Goal: Task Accomplishment & Management: Complete application form

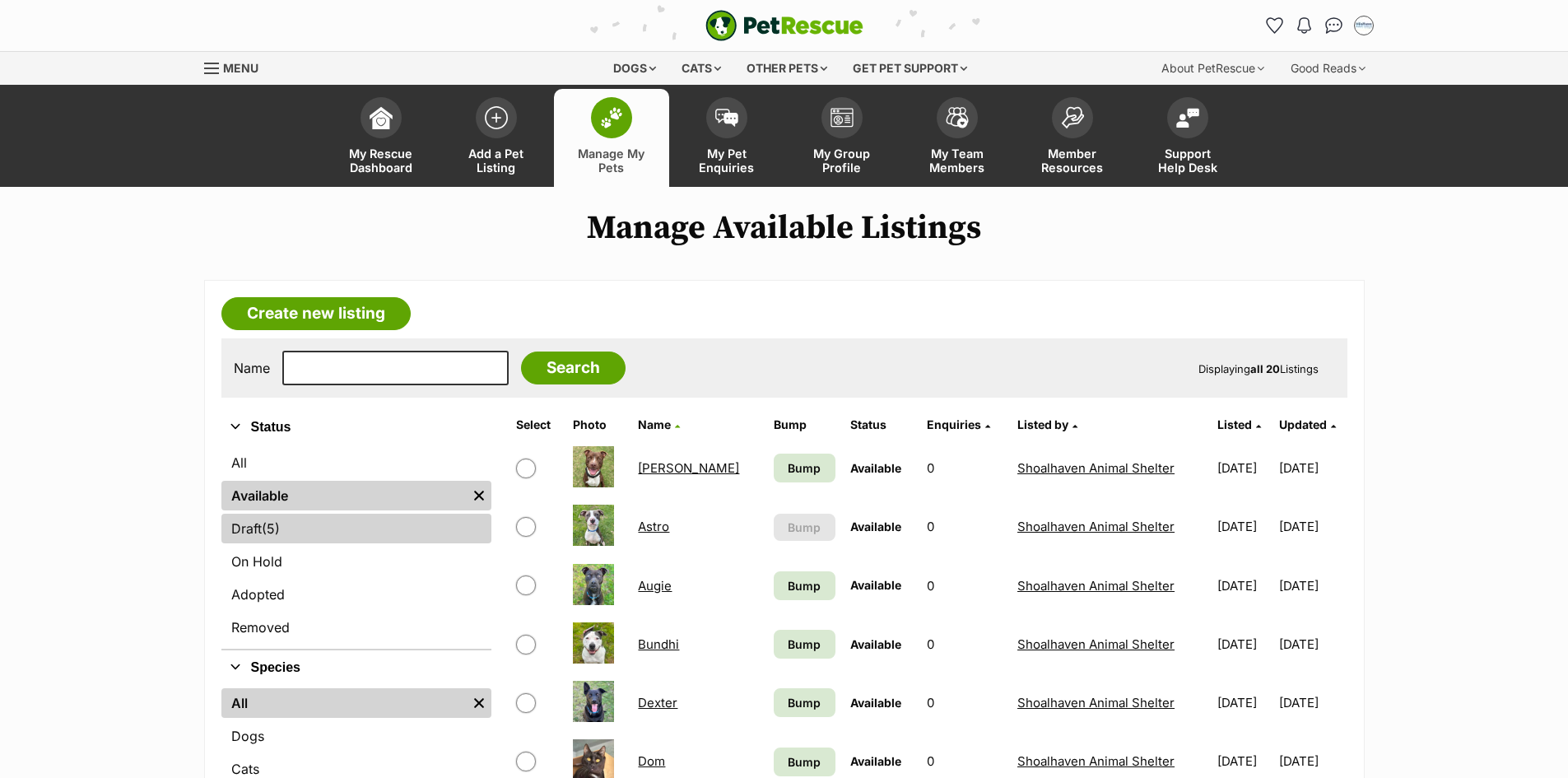
click at [251, 529] on link "Draft (5) Items" at bounding box center [356, 528] width 270 height 30
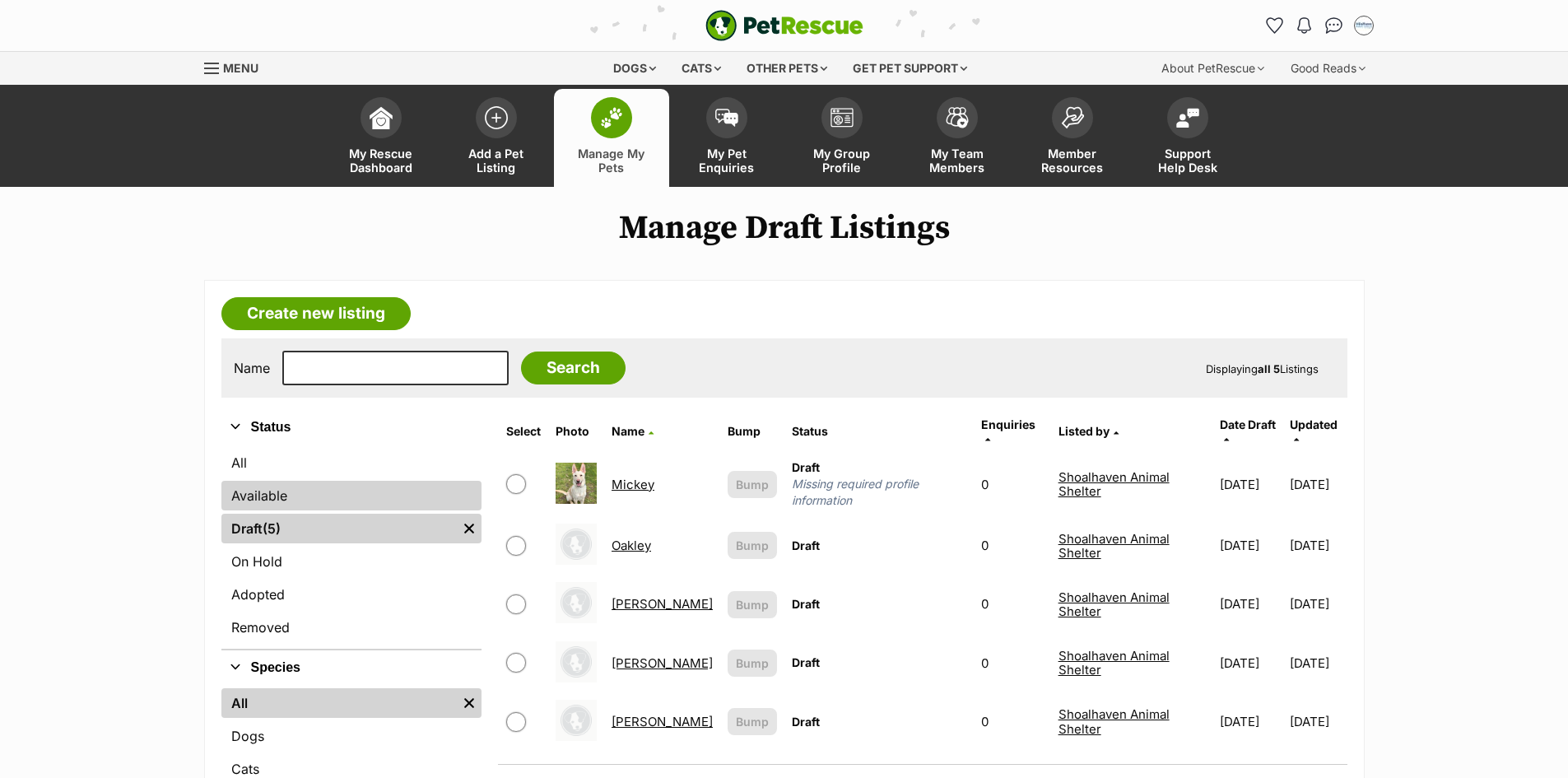
click at [248, 487] on link "Available" at bounding box center [352, 496] width 261 height 30
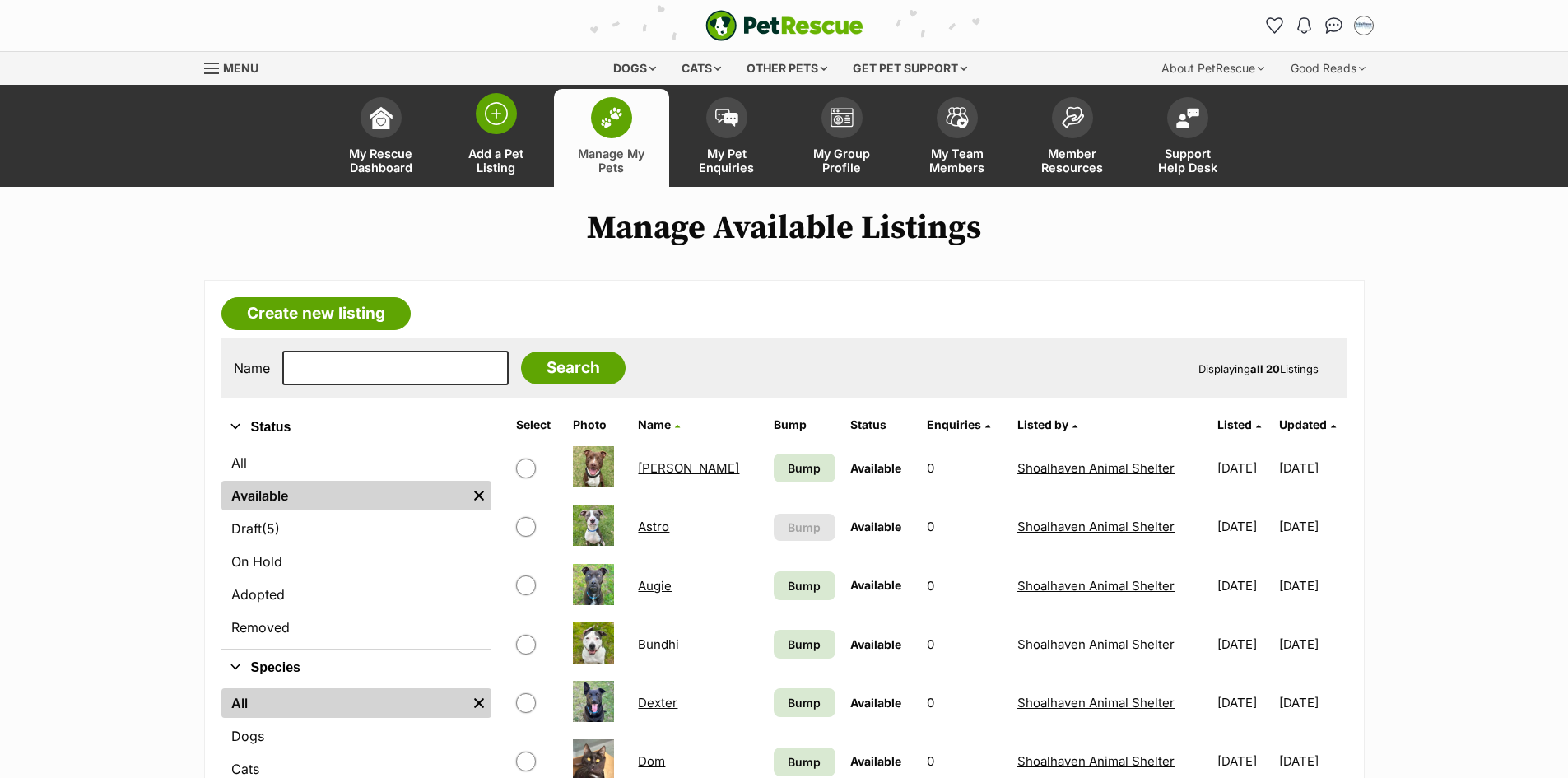
click at [489, 114] on img at bounding box center [496, 113] width 23 height 23
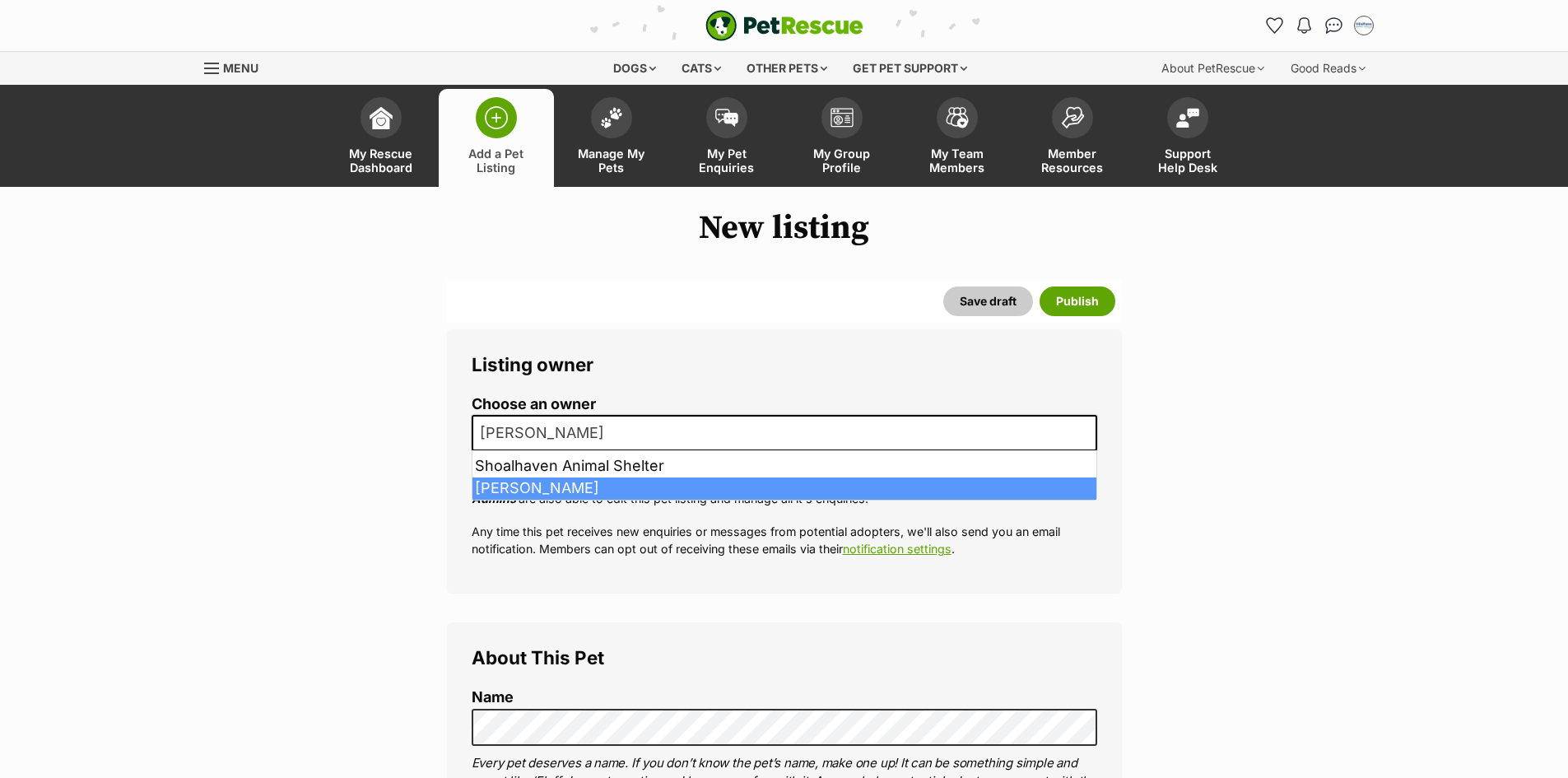
click at [1082, 433] on b at bounding box center [1086, 433] width 9 height 5
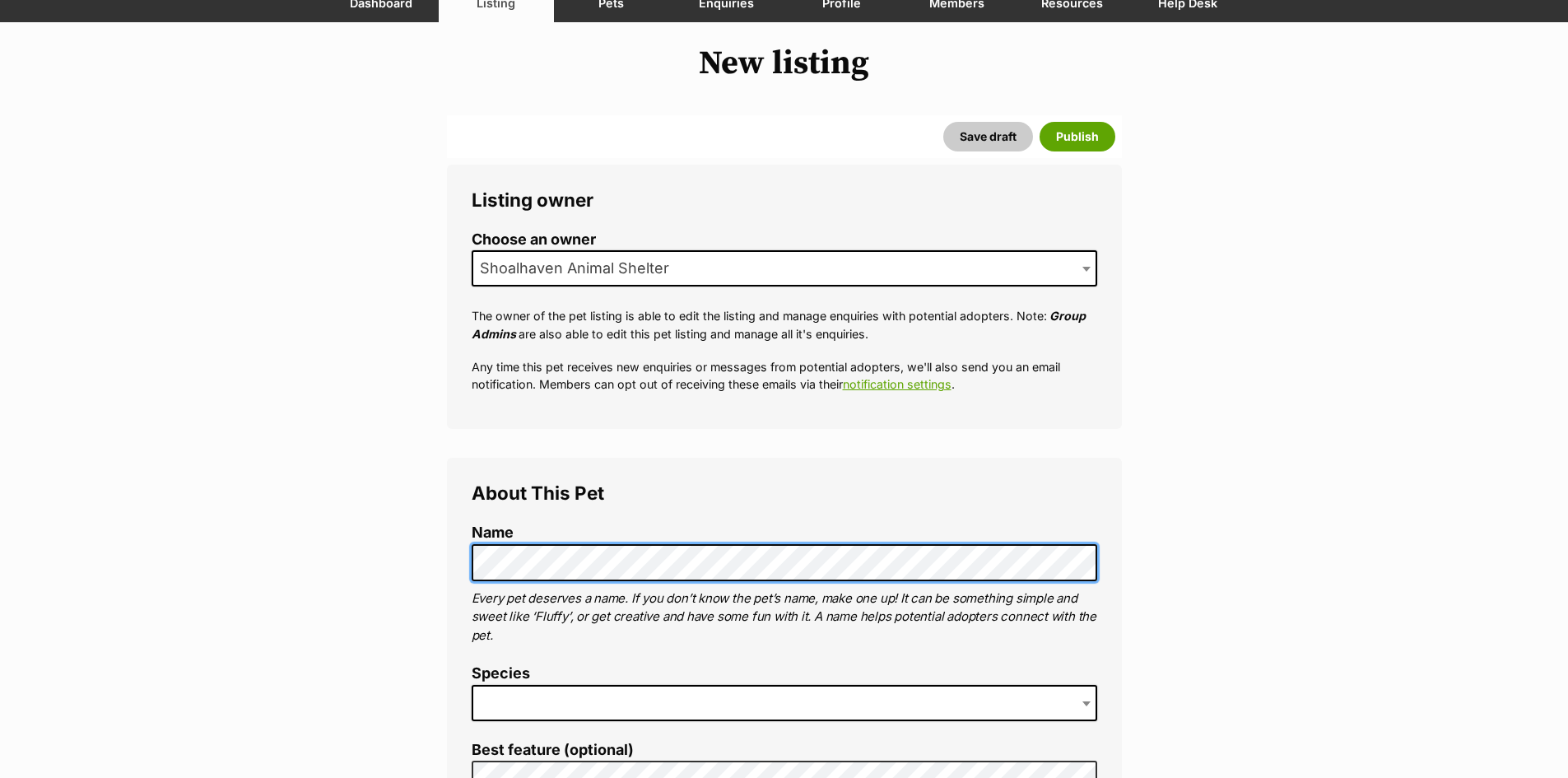
scroll to position [412, 0]
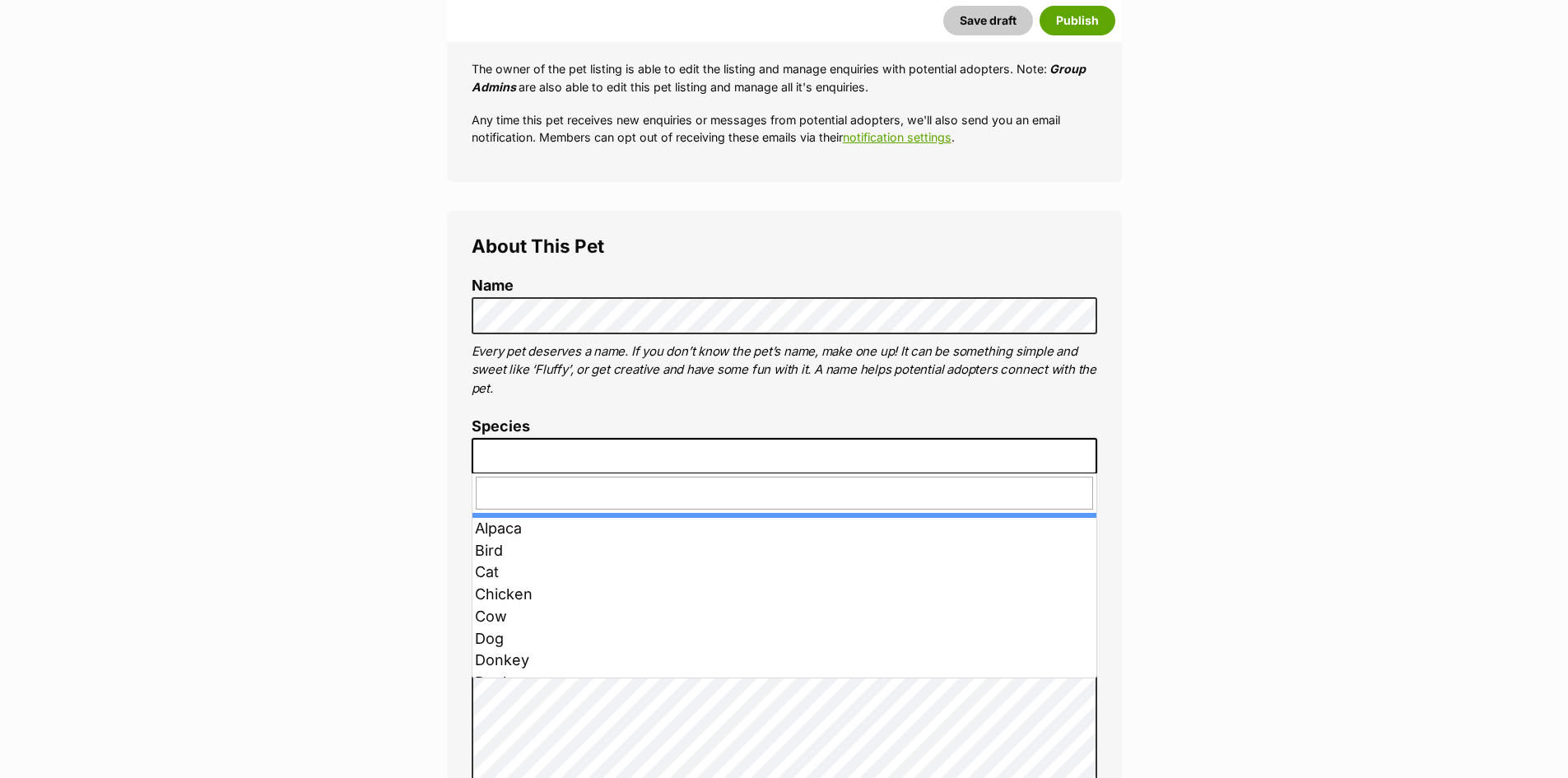
click at [525, 458] on span at bounding box center [784, 456] width 625 height 36
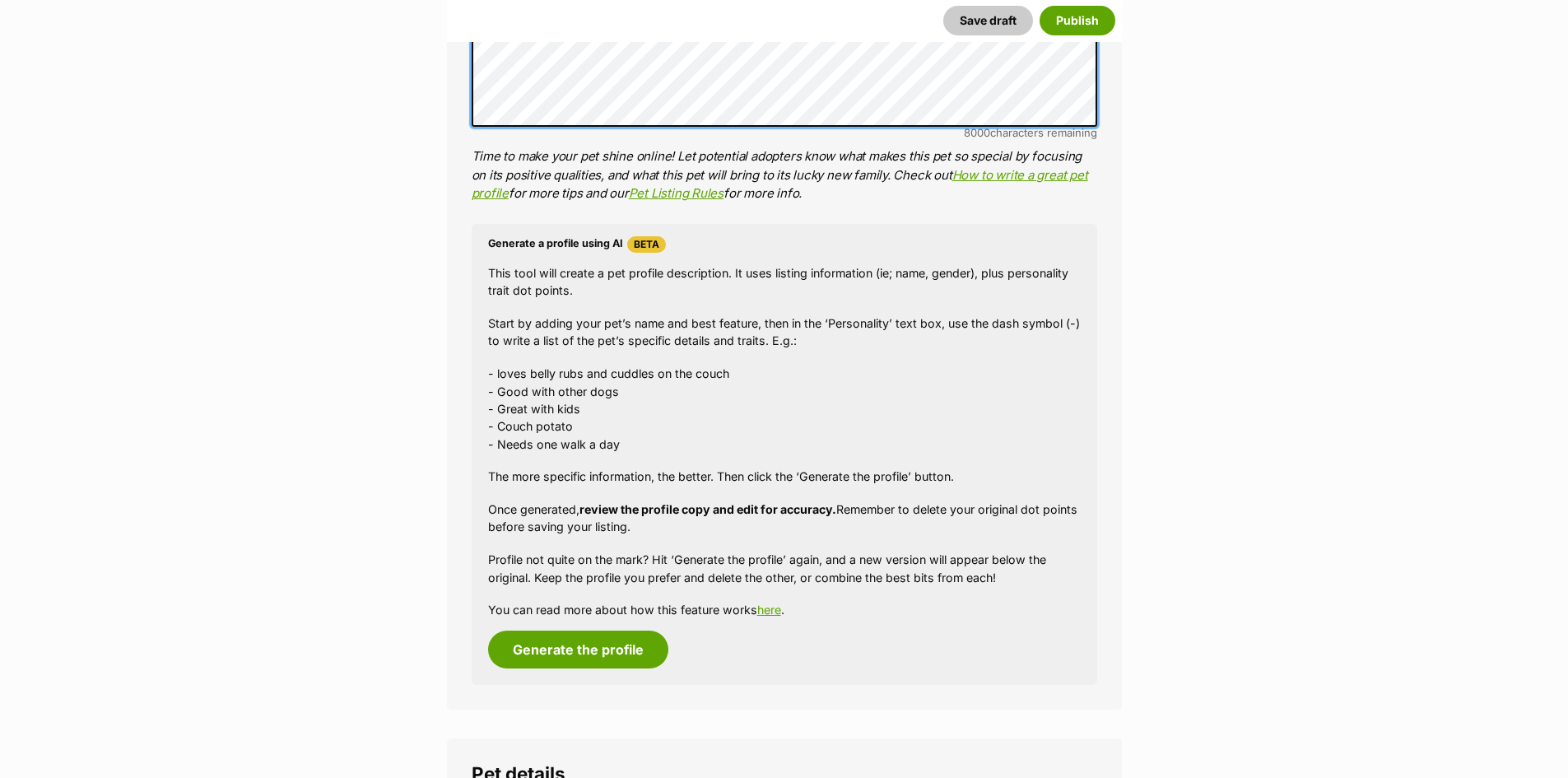
scroll to position [1539, 0]
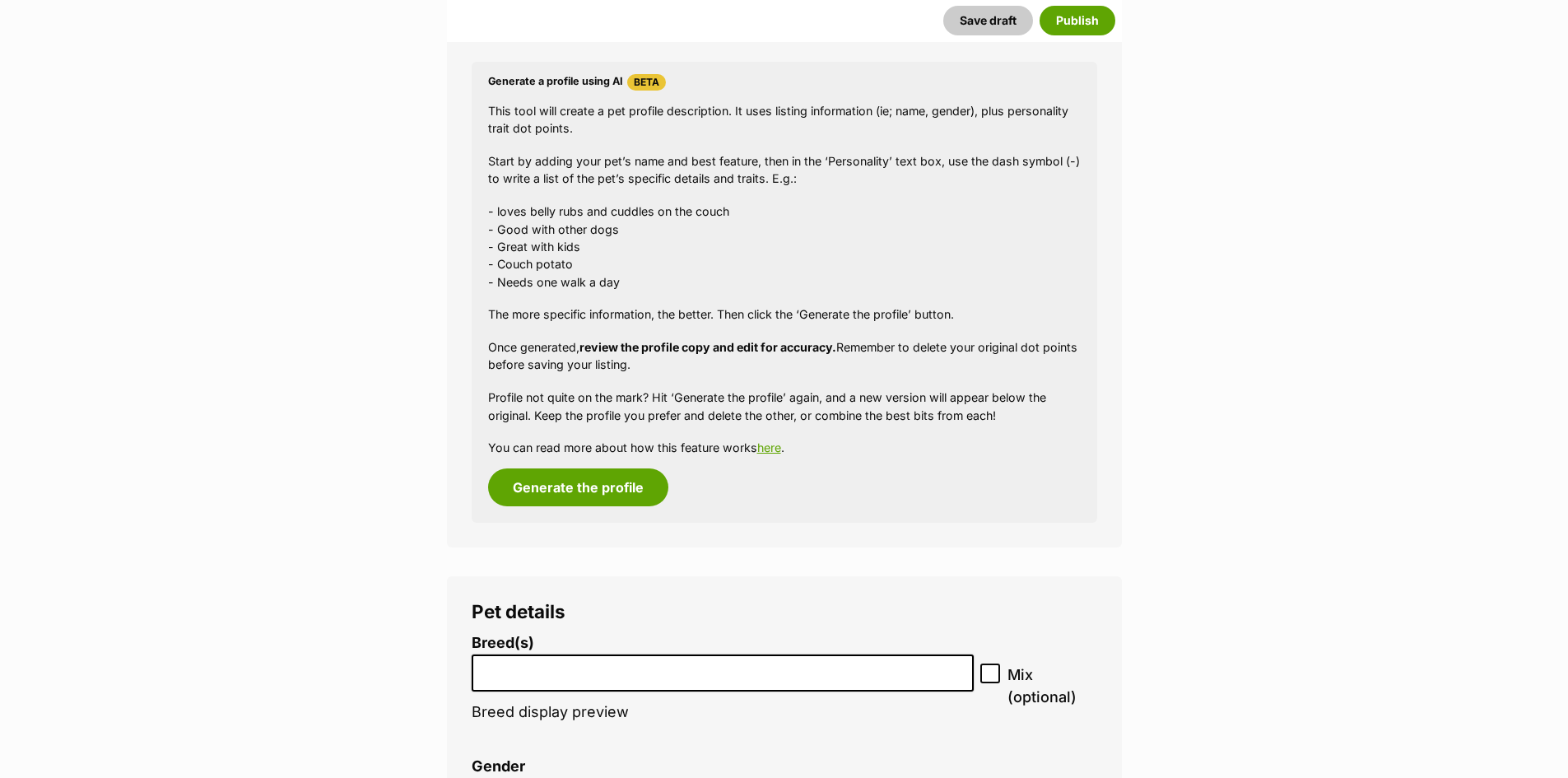
click at [555, 679] on li at bounding box center [723, 672] width 492 height 34
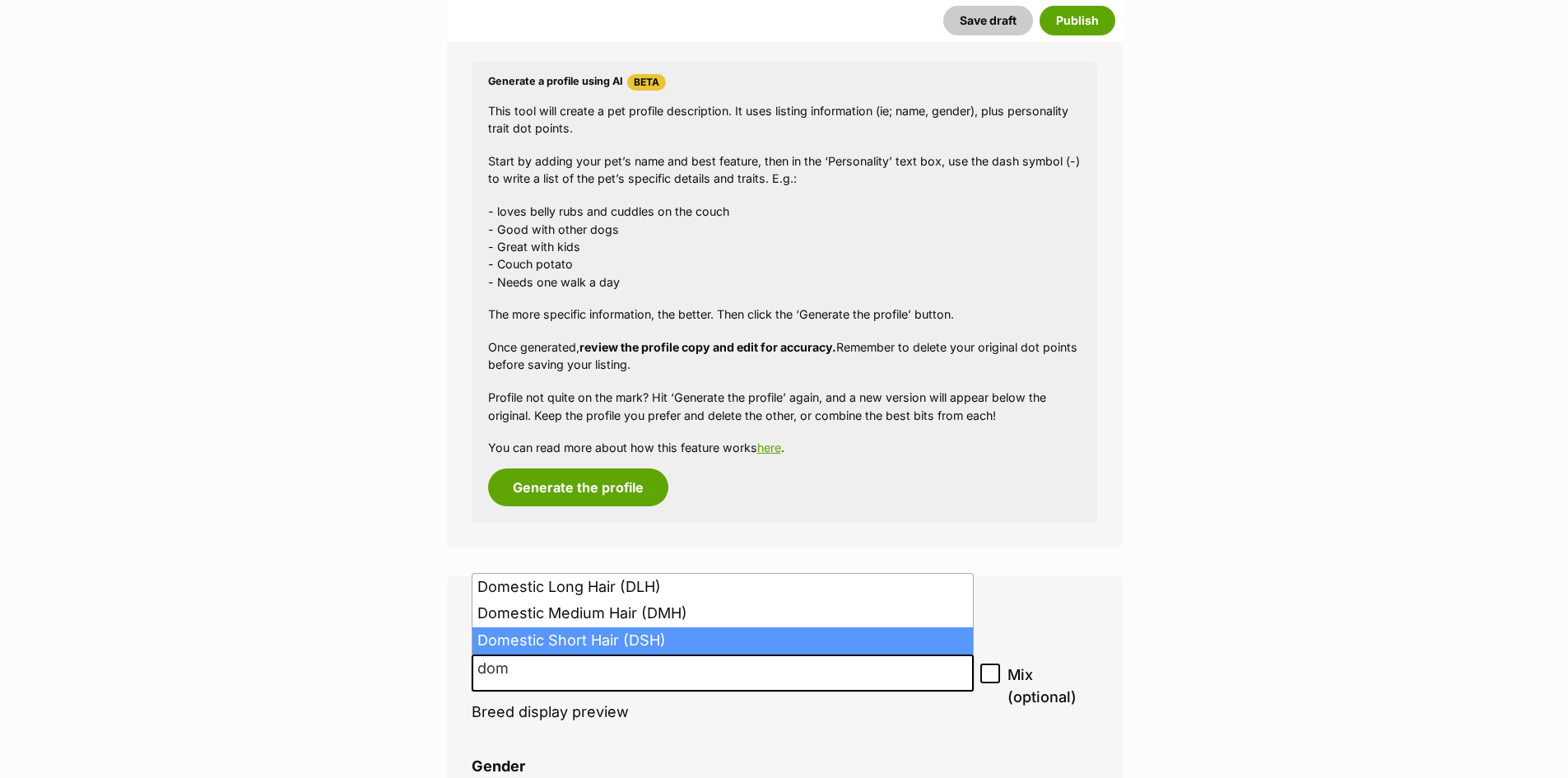
type input "dom"
select select "252102"
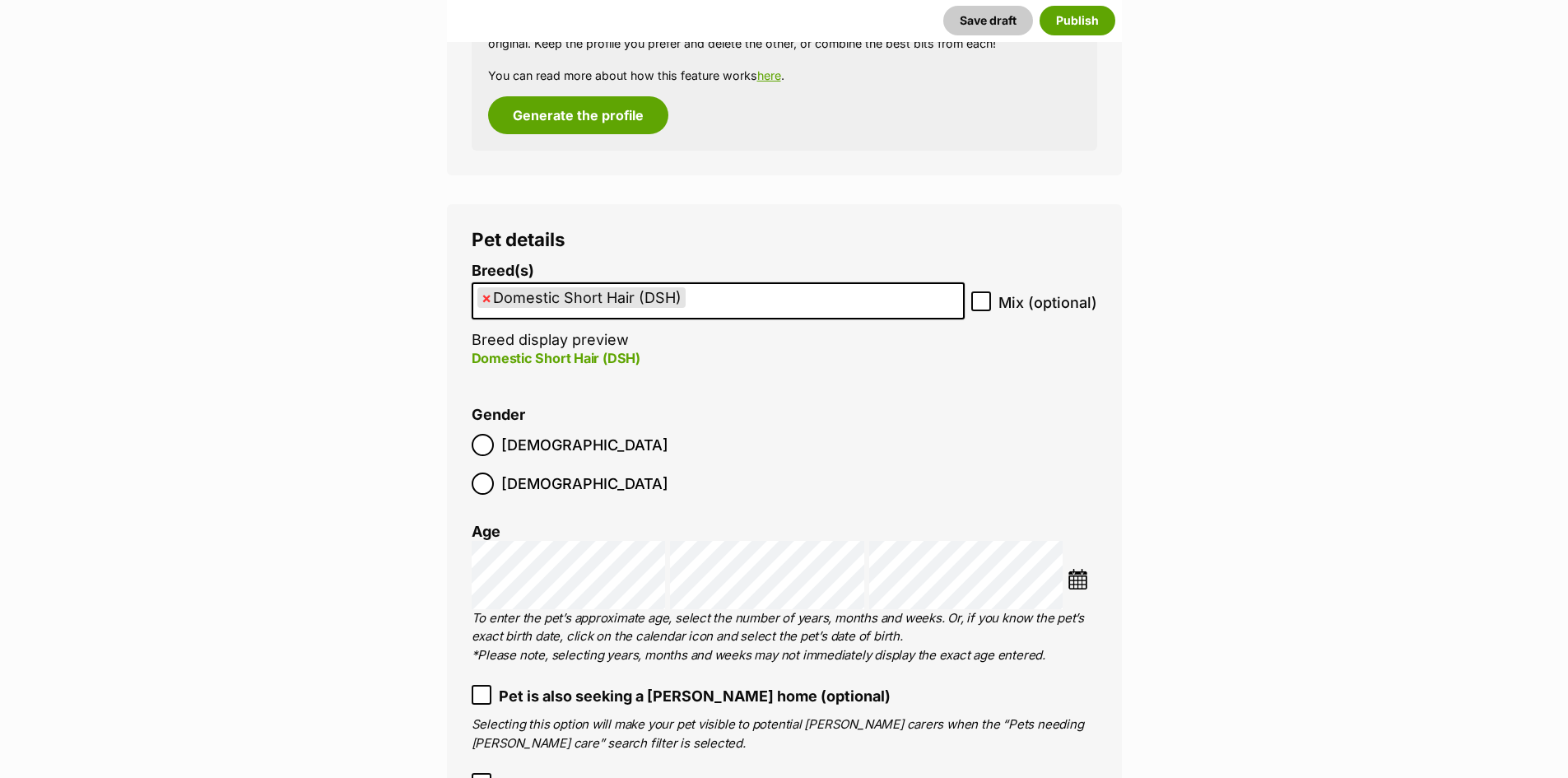
scroll to position [1951, 0]
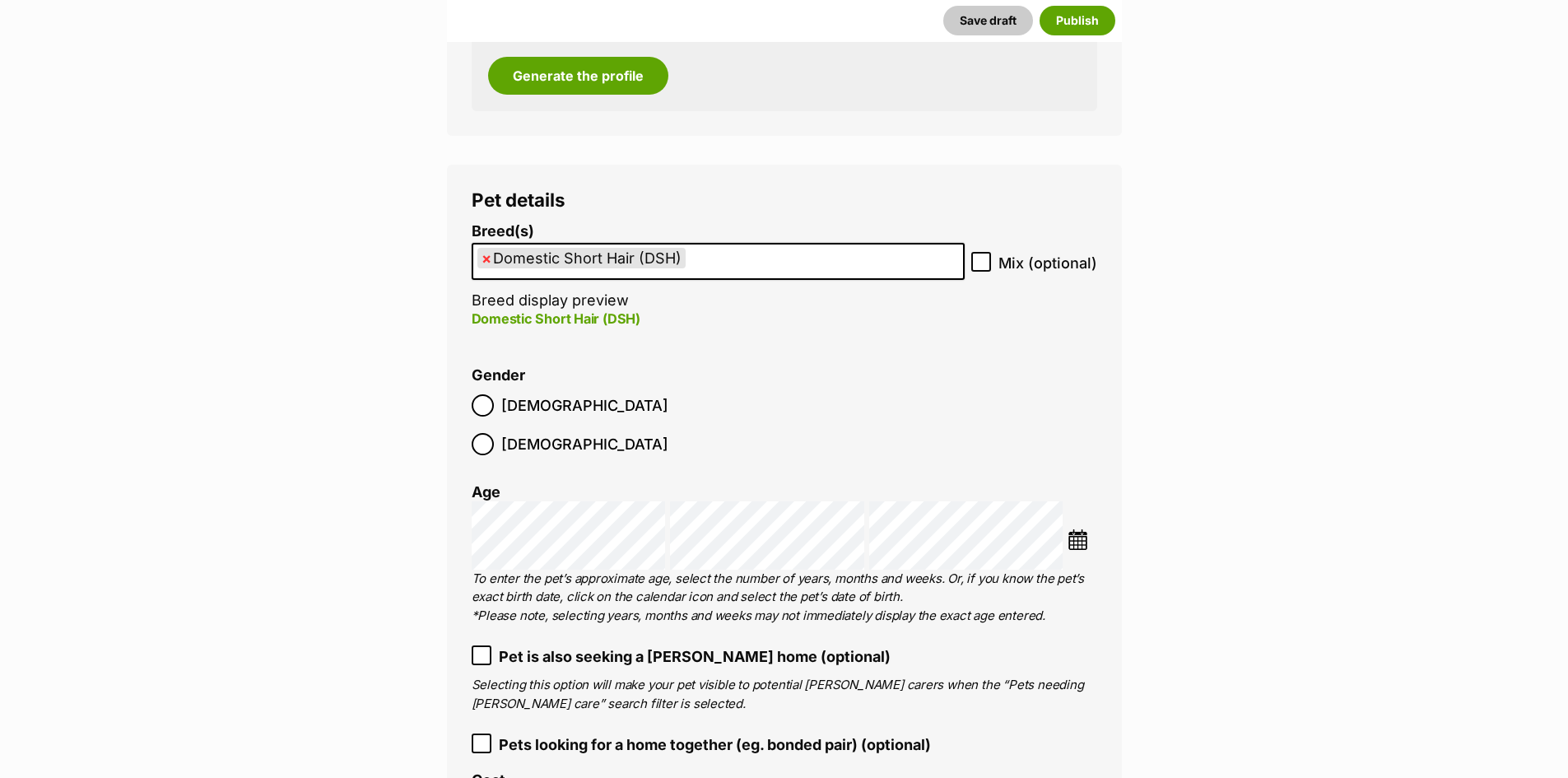
click at [1074, 529] on img at bounding box center [1077, 539] width 20 height 20
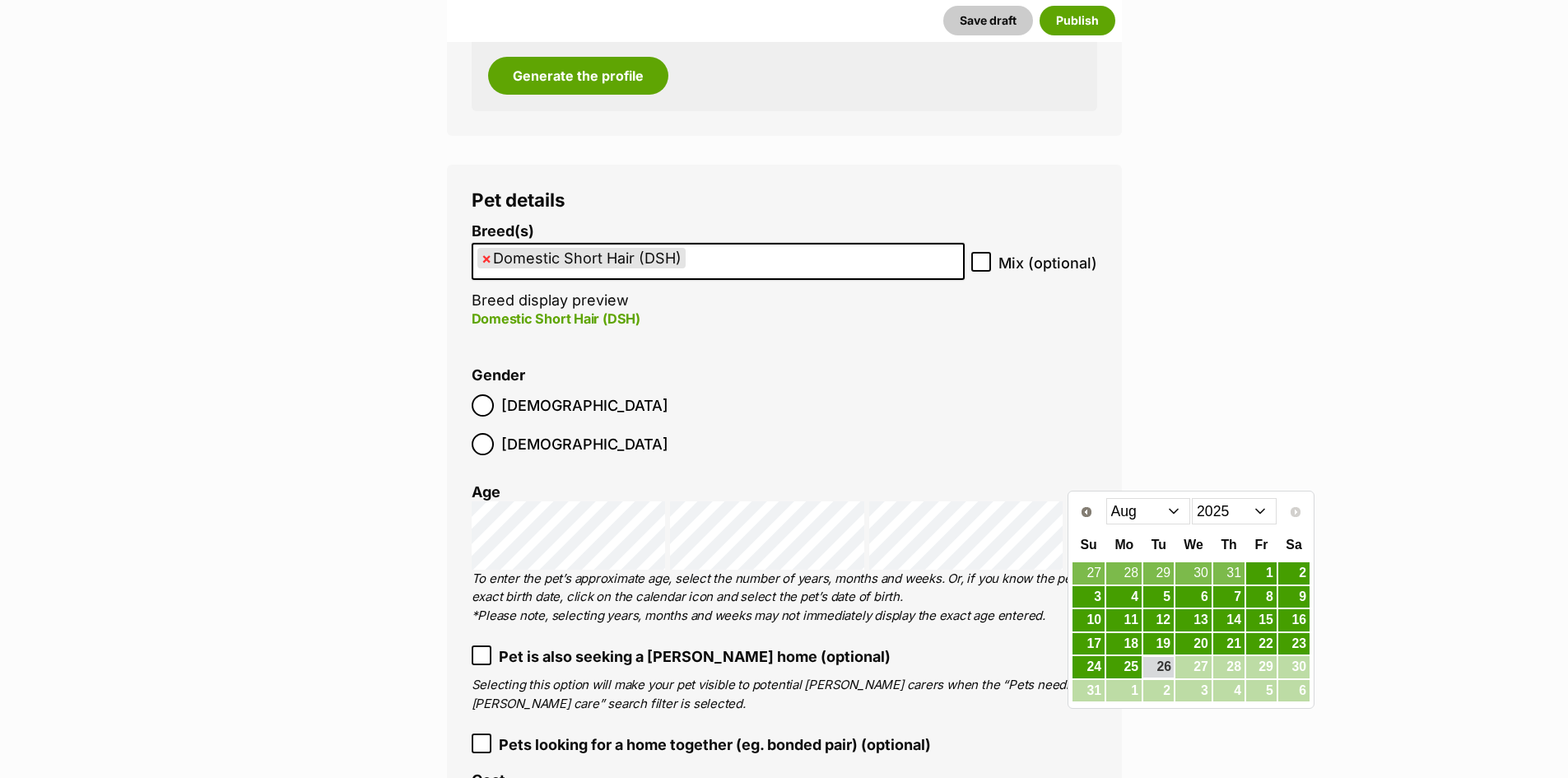
click at [1177, 512] on select "Jan Feb Mar Apr May Jun Jul Aug" at bounding box center [1148, 511] width 84 height 26
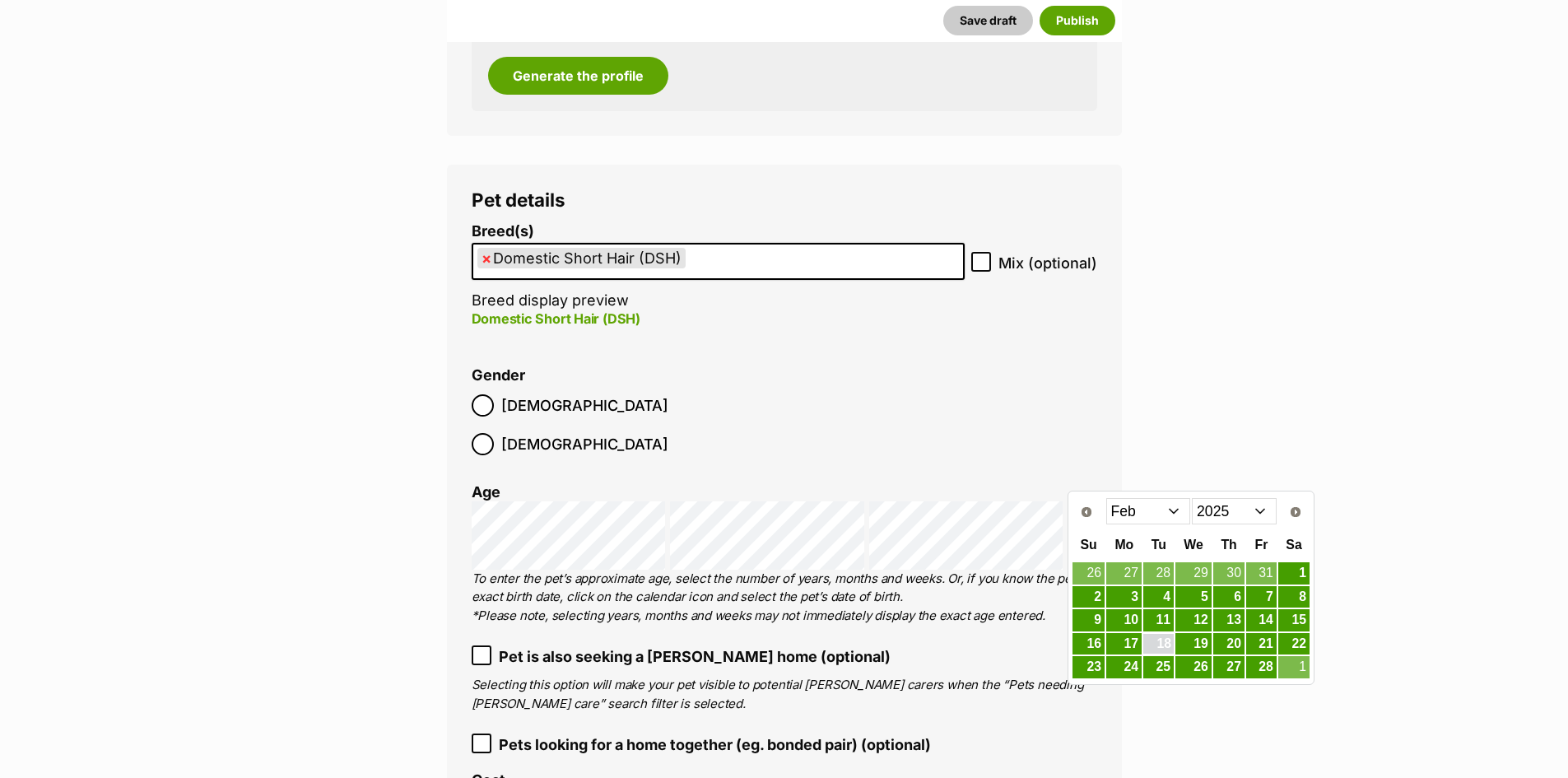
click at [1170, 646] on link "18" at bounding box center [1159, 644] width 31 height 20
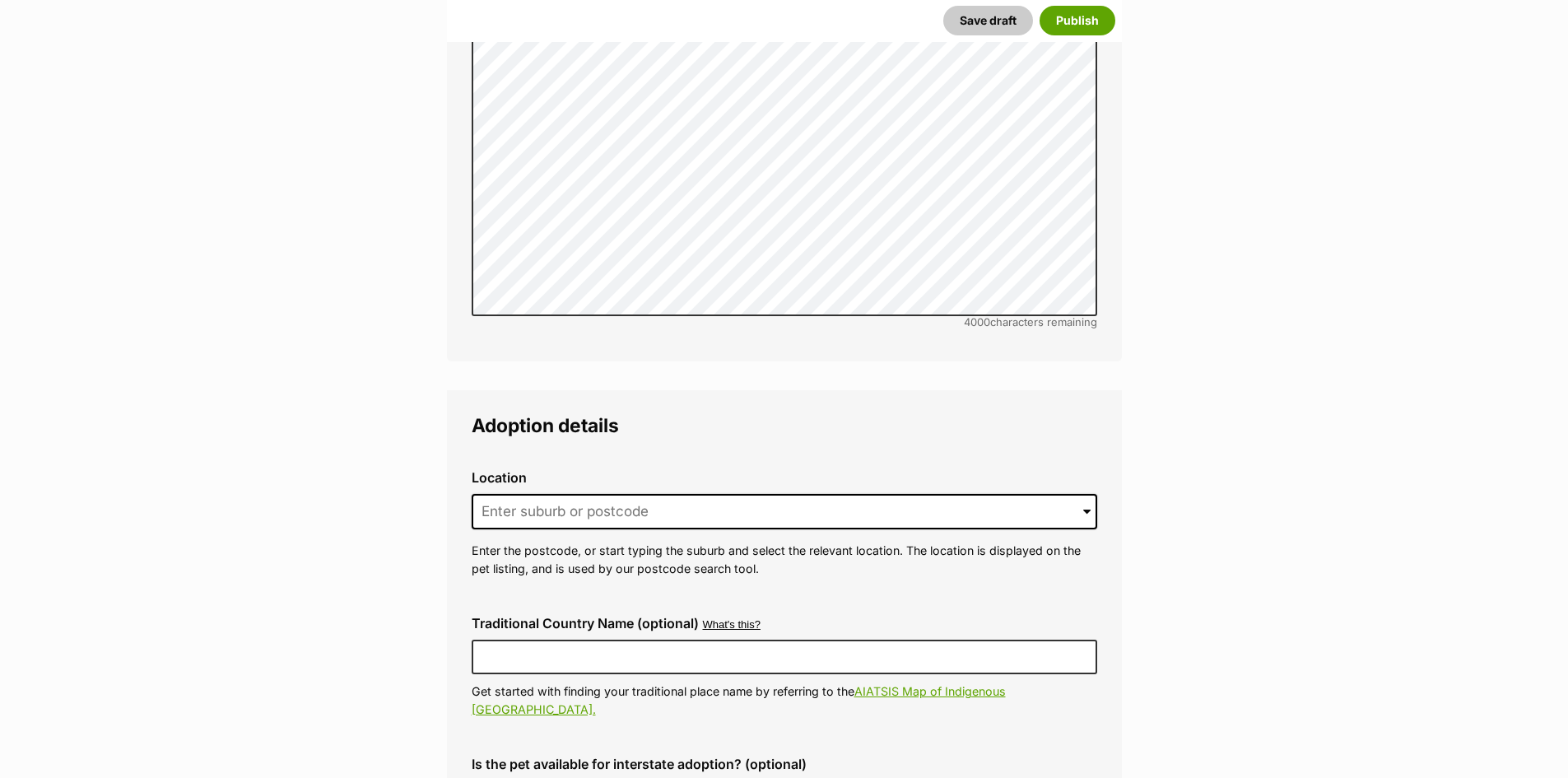
scroll to position [3762, 0]
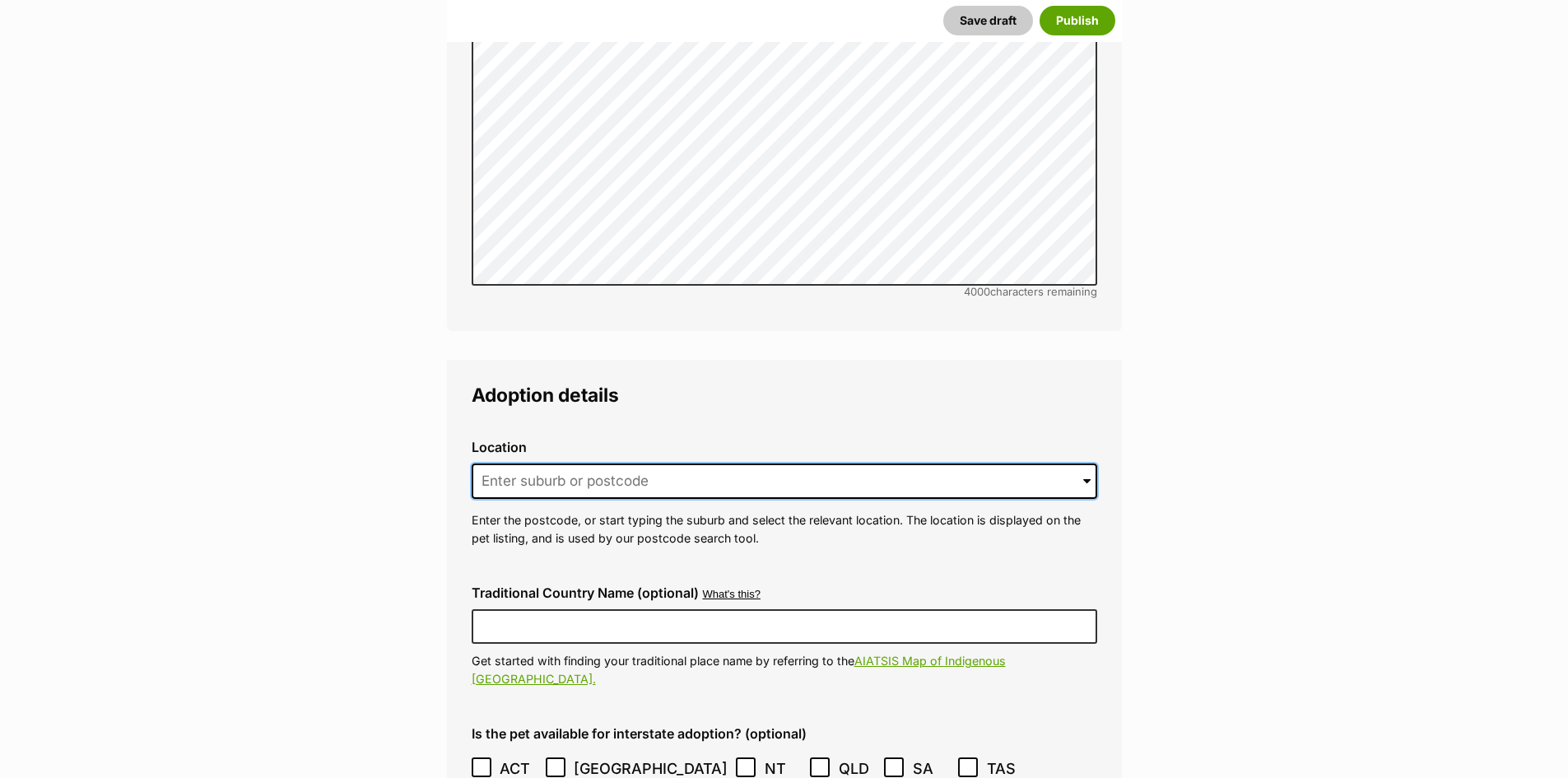
click at [527, 464] on input at bounding box center [784, 482] width 625 height 36
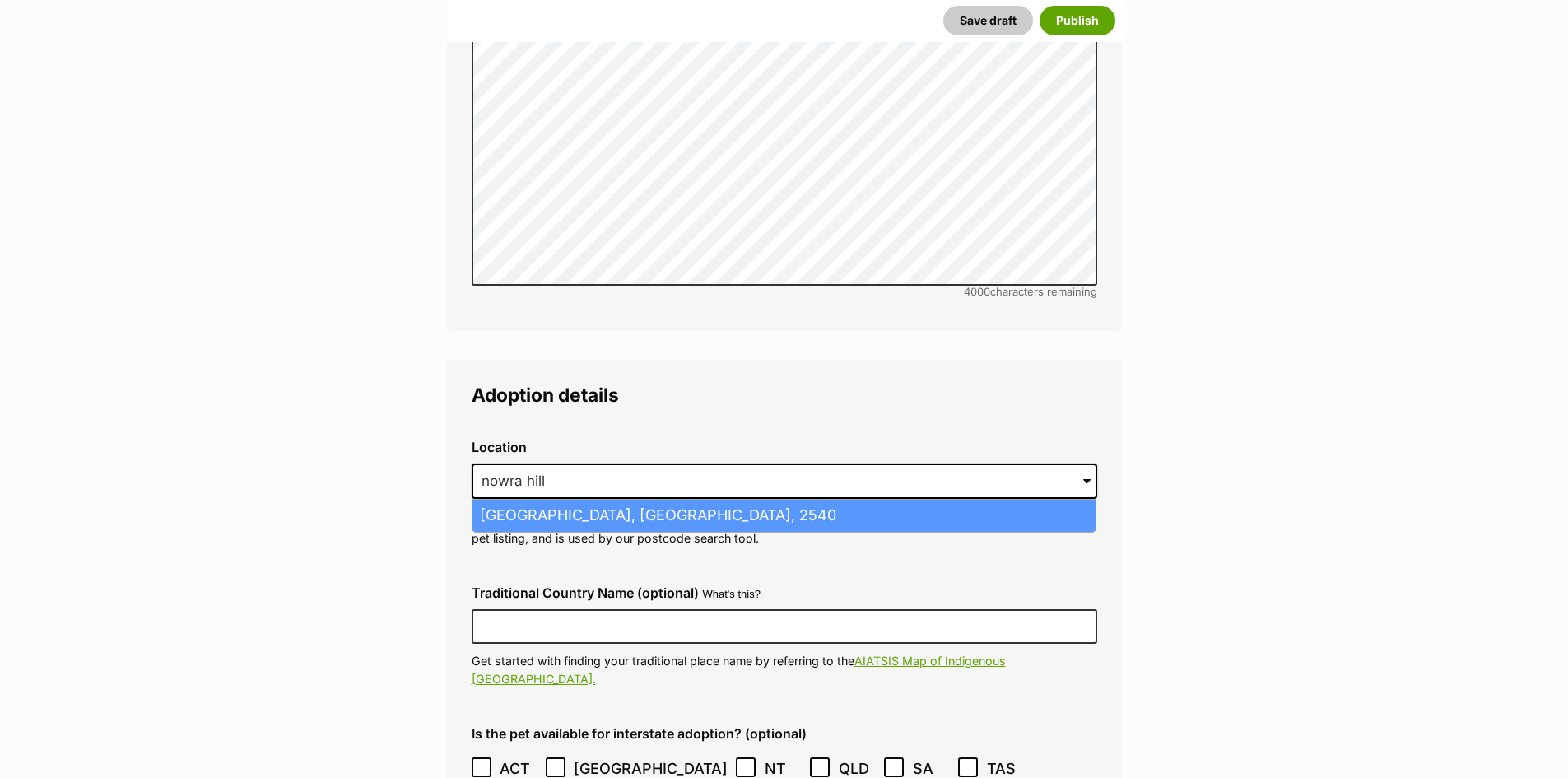
click at [744, 499] on li "Nowra Hill, New South Wales, 2540" at bounding box center [784, 515] width 623 height 32
type input "Nowra Hill, New South Wales, 2540"
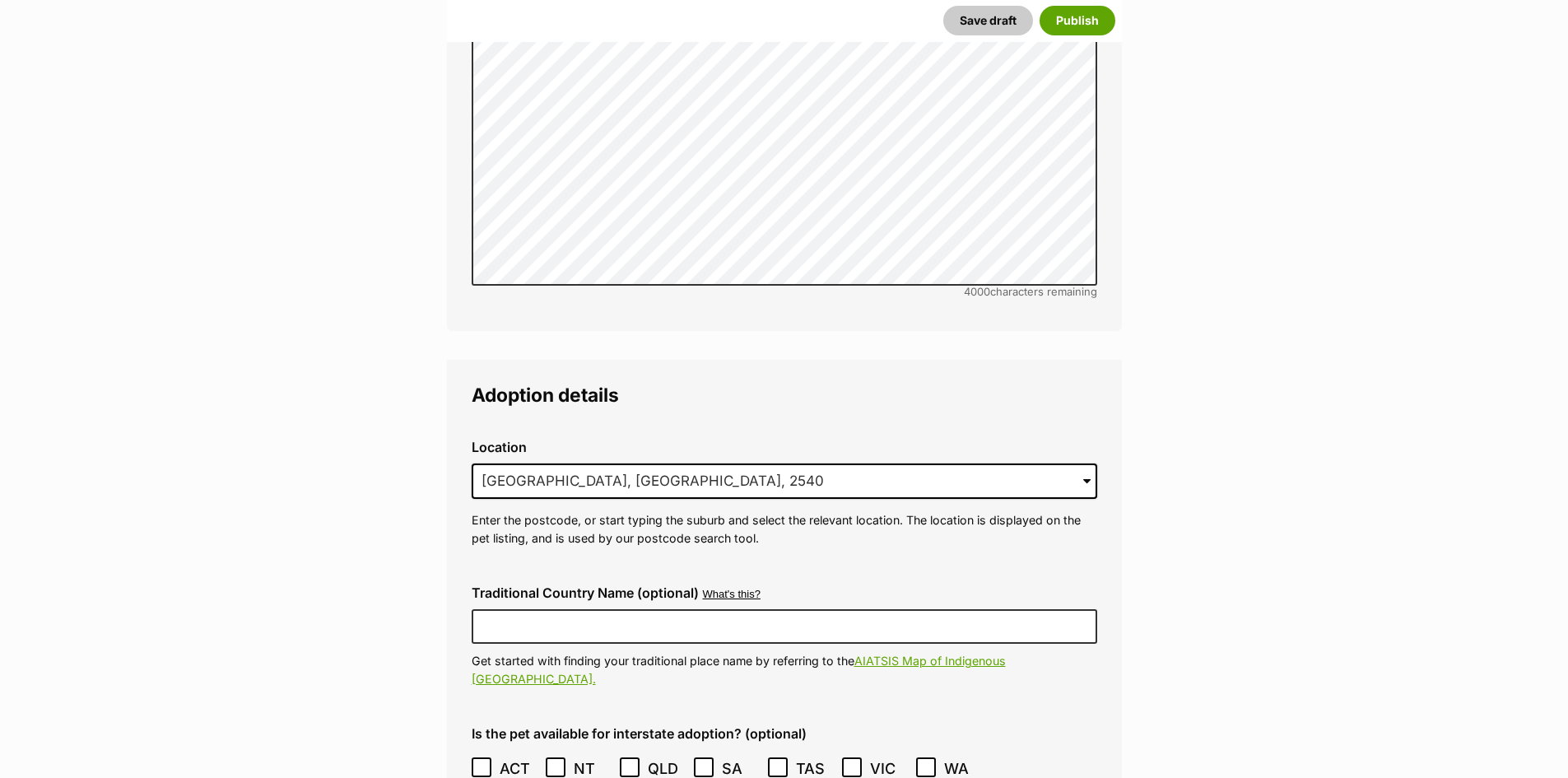
click at [484, 762] on icon at bounding box center [481, 767] width 12 height 12
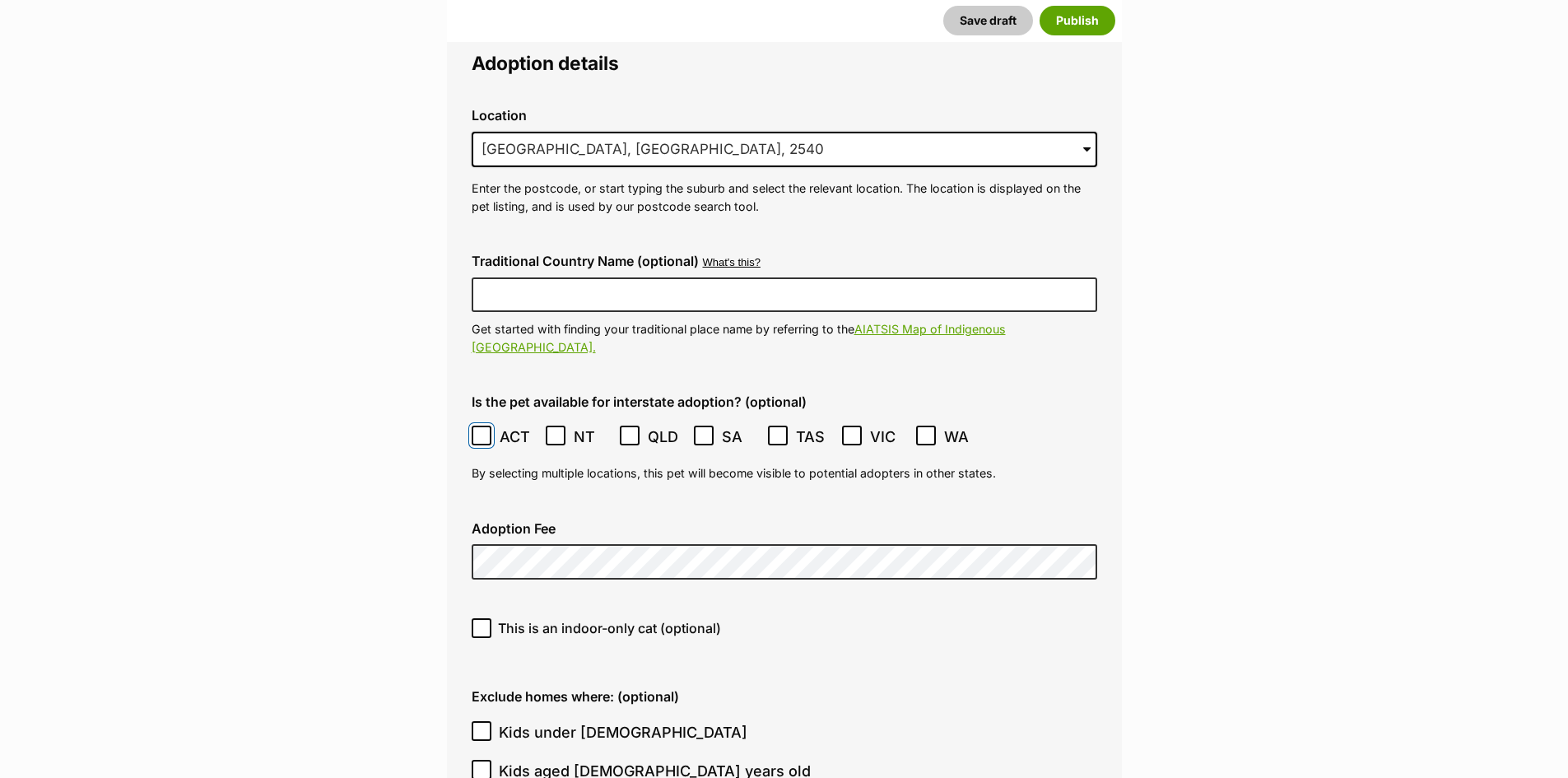
scroll to position [4173, 0]
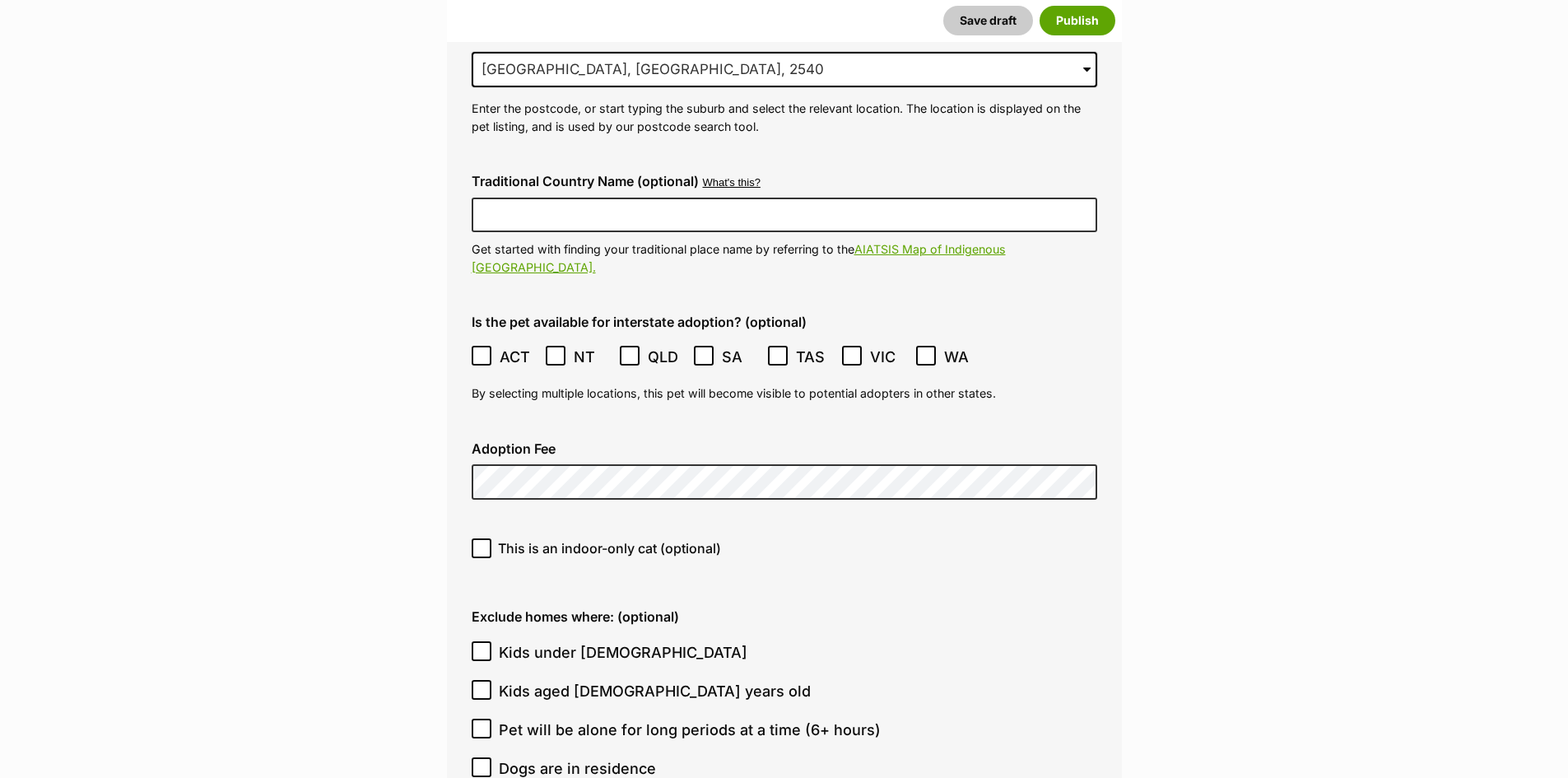
click at [809, 633] on ol "Kids under 5 years old Kids aged 6-12 years old Pet will be alone for long peri…" at bounding box center [784, 729] width 625 height 193
click at [484, 543] on icon at bounding box center [481, 548] width 12 height 12
click at [484, 539] on input "This is an indoor-only cat (optional)" at bounding box center [481, 548] width 20 height 20
checkbox input "true"
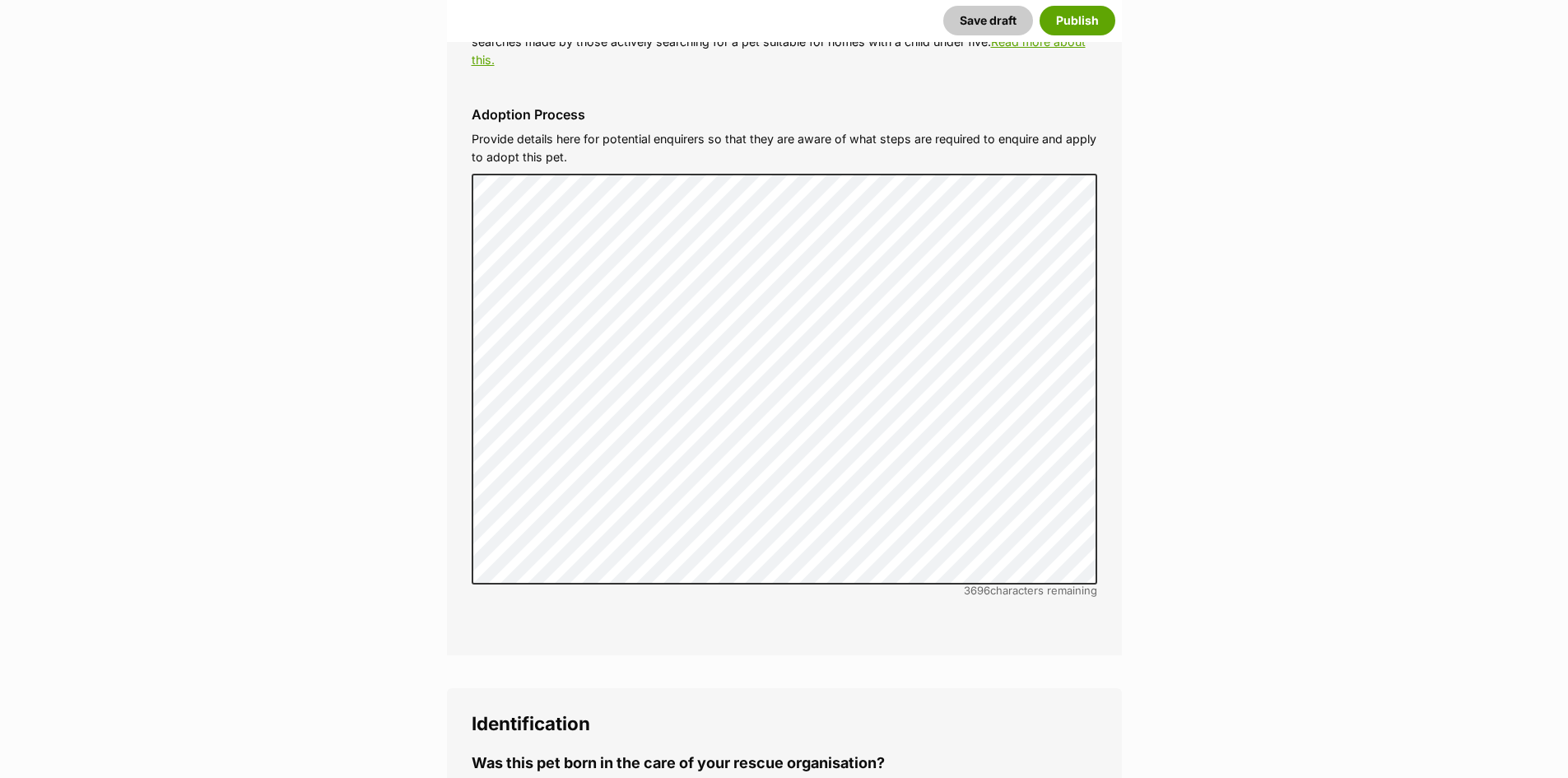
scroll to position [5162, 0]
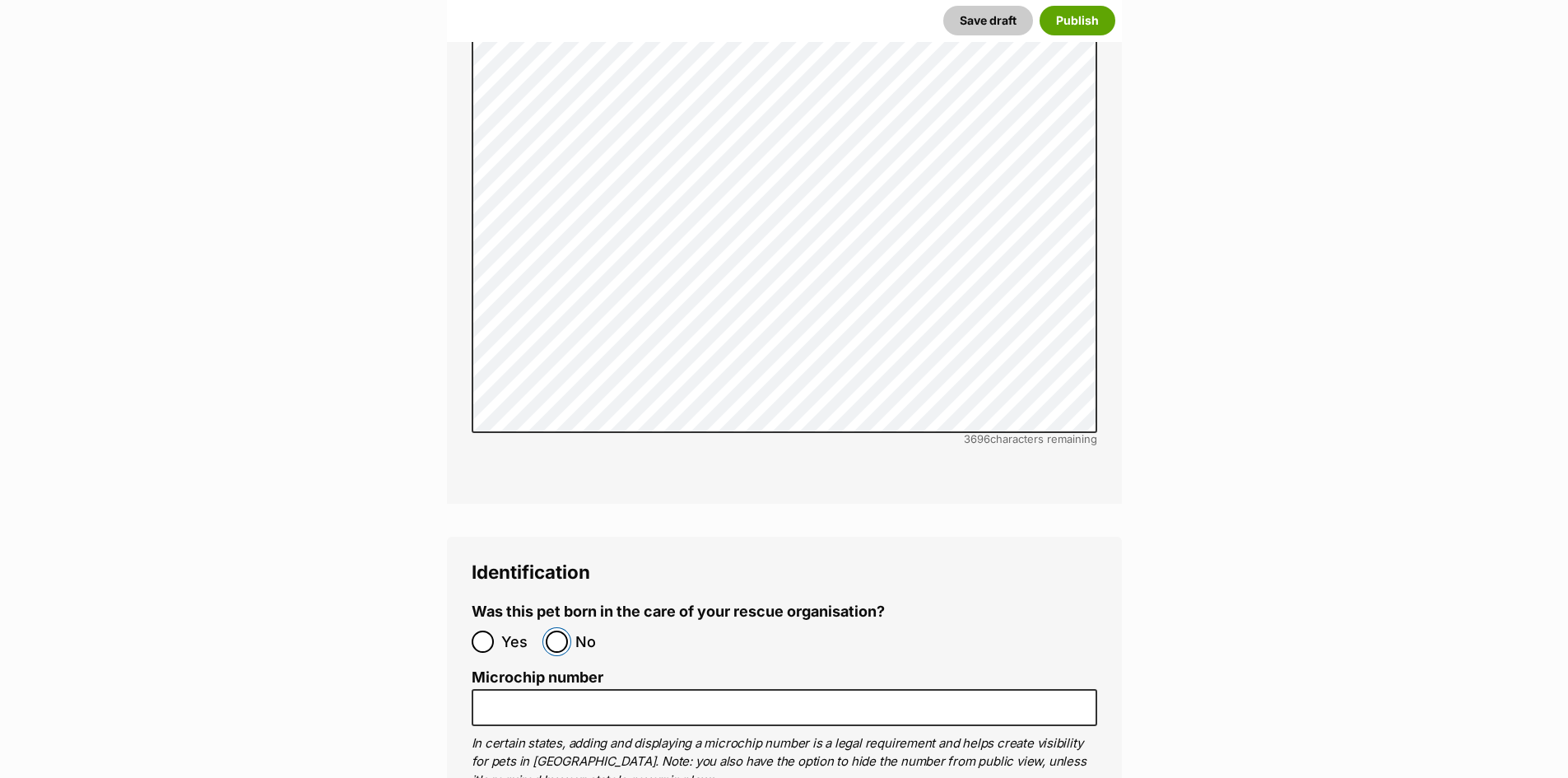
click at [555, 631] on input "No" at bounding box center [556, 642] width 22 height 22
radio input "true"
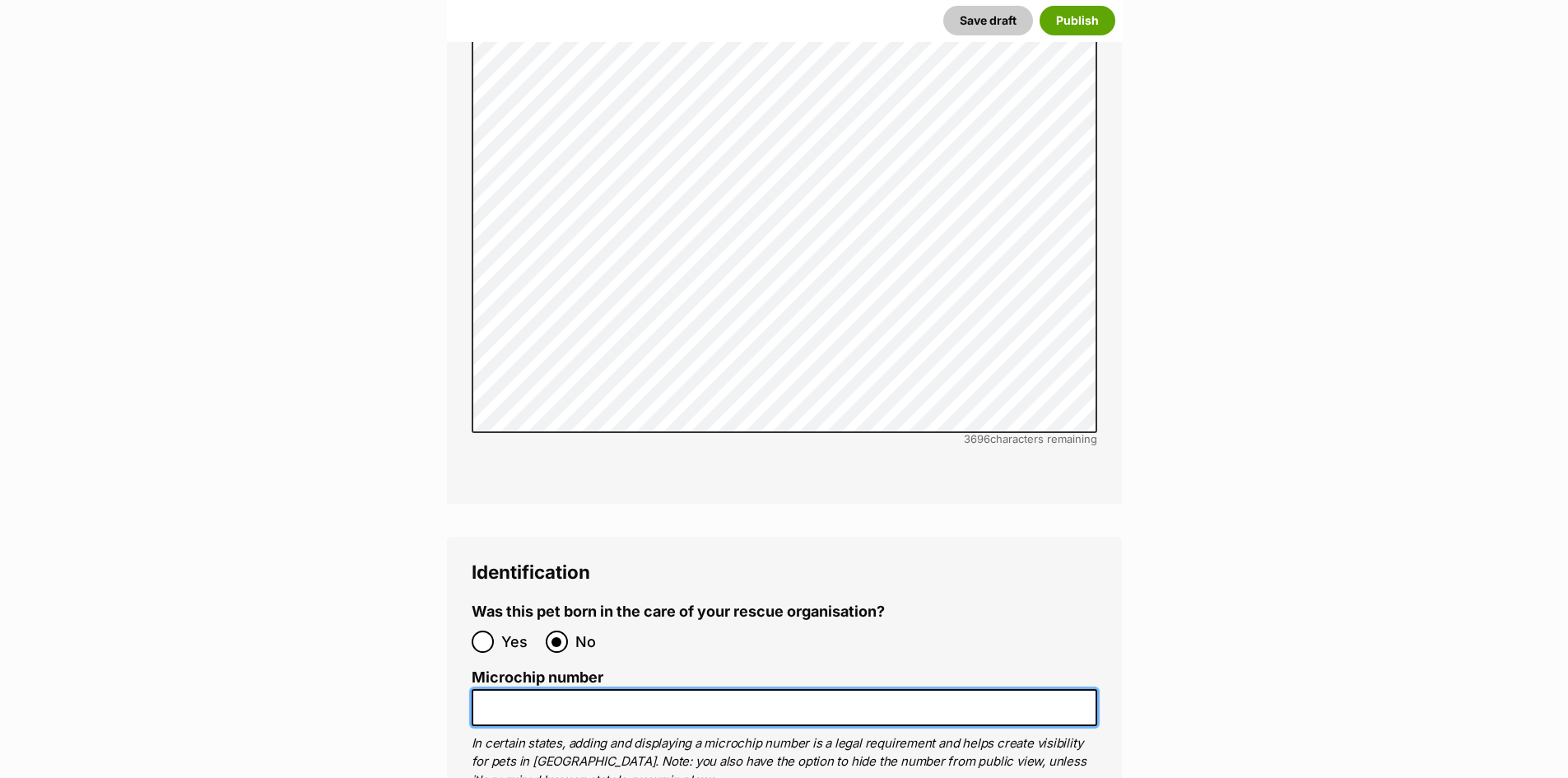
click at [519, 689] on input "Microchip number" at bounding box center [784, 707] width 625 height 37
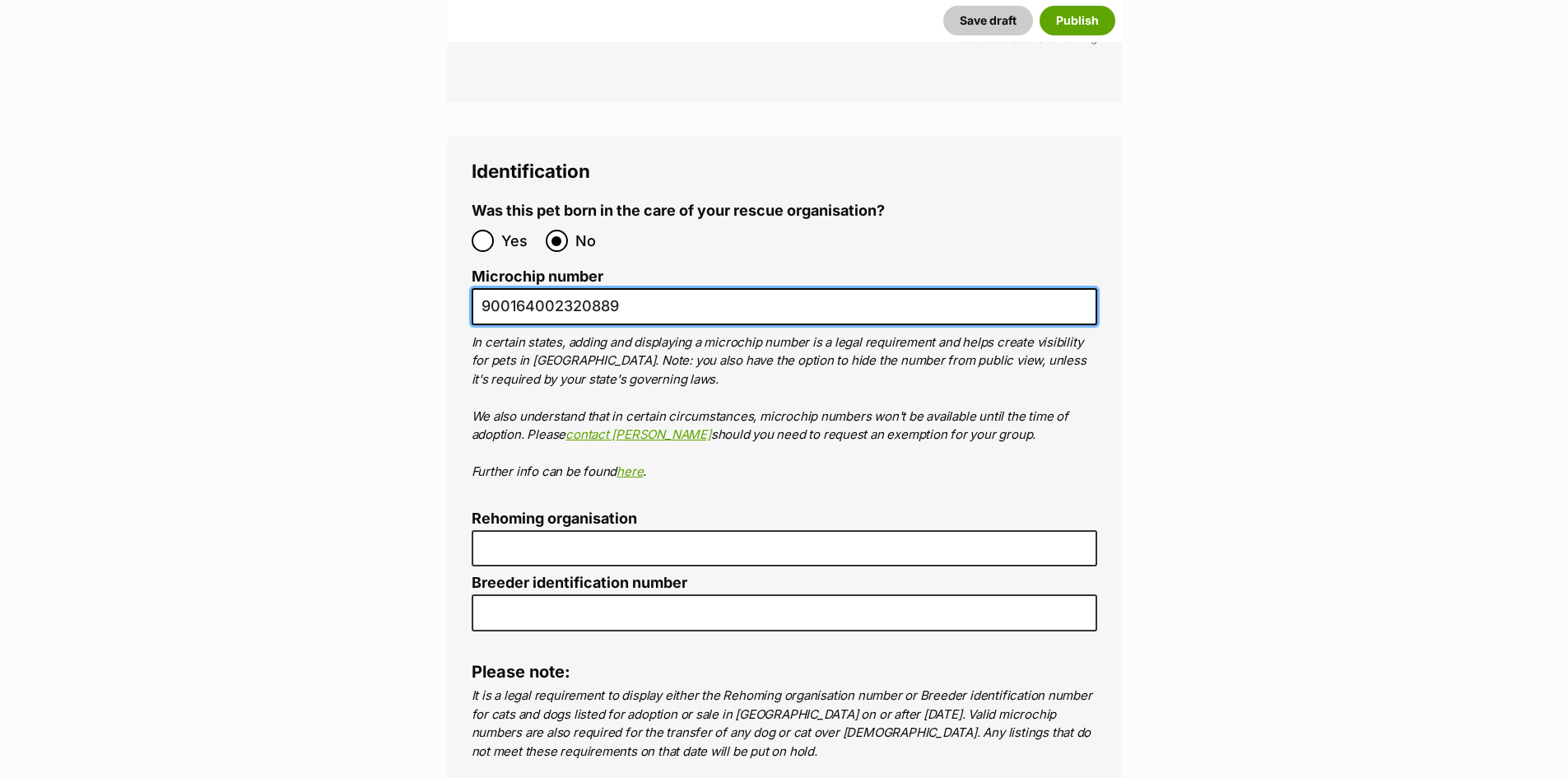
scroll to position [5655, 0]
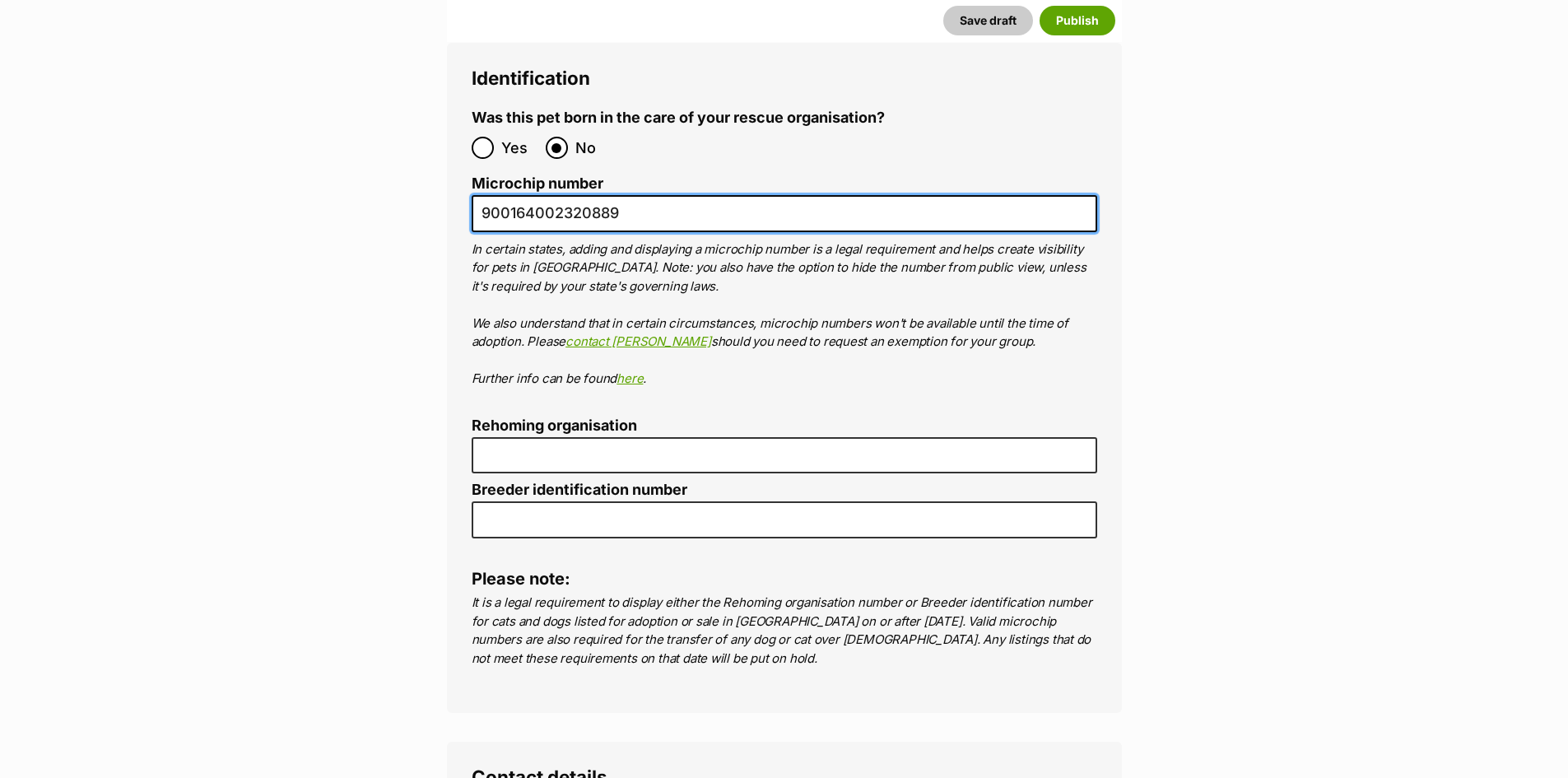
type input "900164002320889"
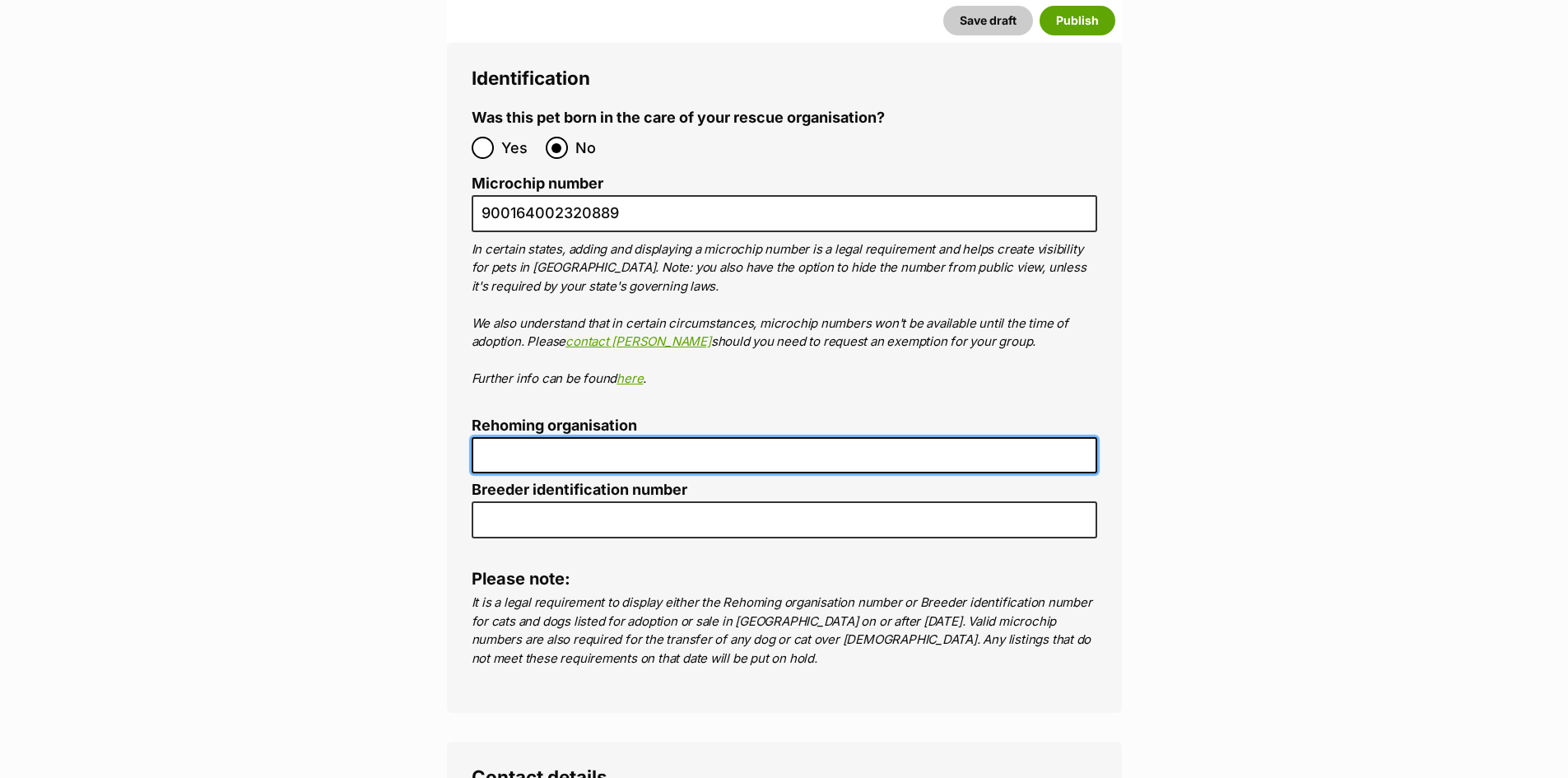
click at [501, 437] on input "Rehoming organisation" at bounding box center [784, 455] width 625 height 37
type input "R251000194"
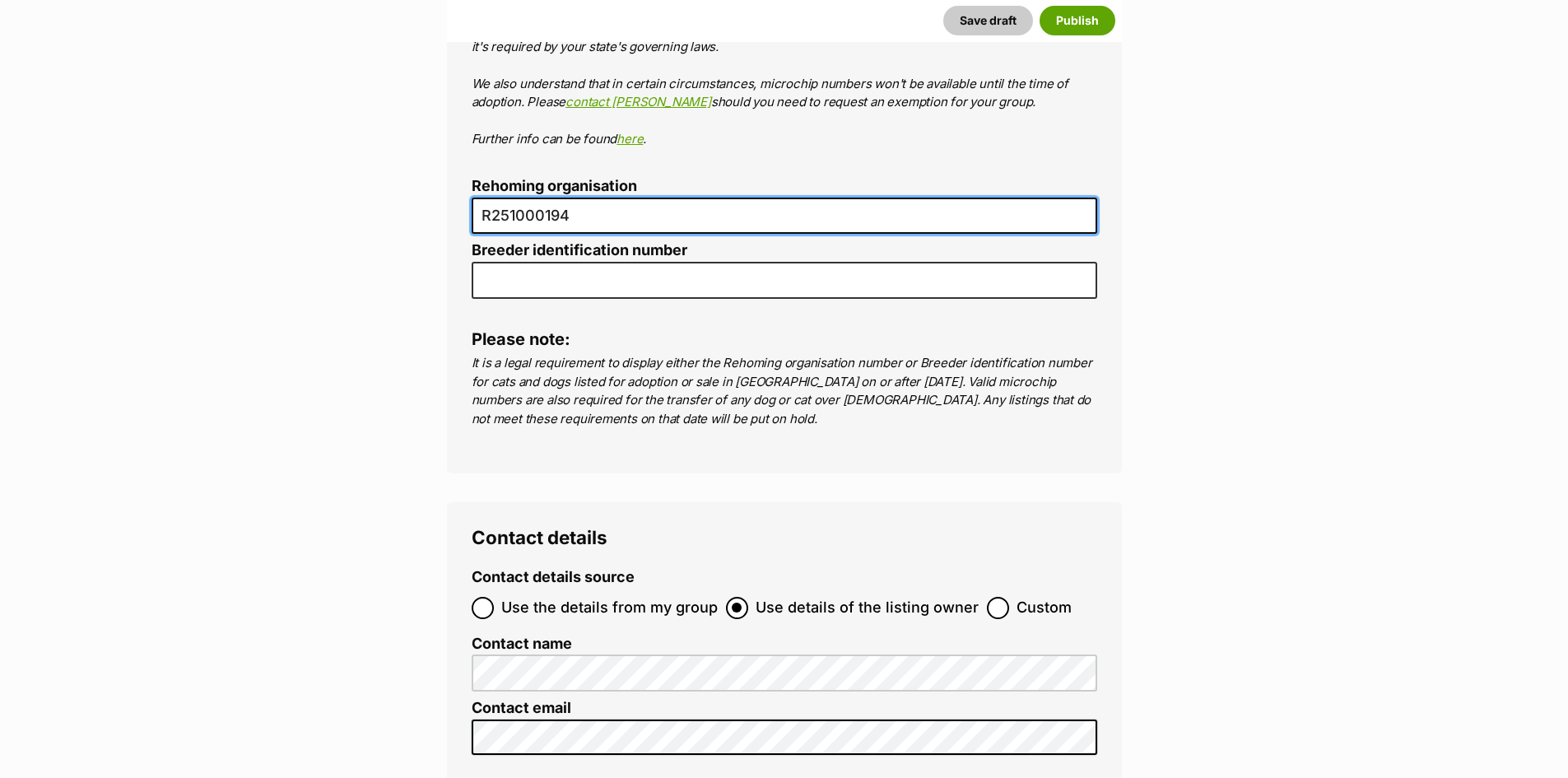
scroll to position [5902, 0]
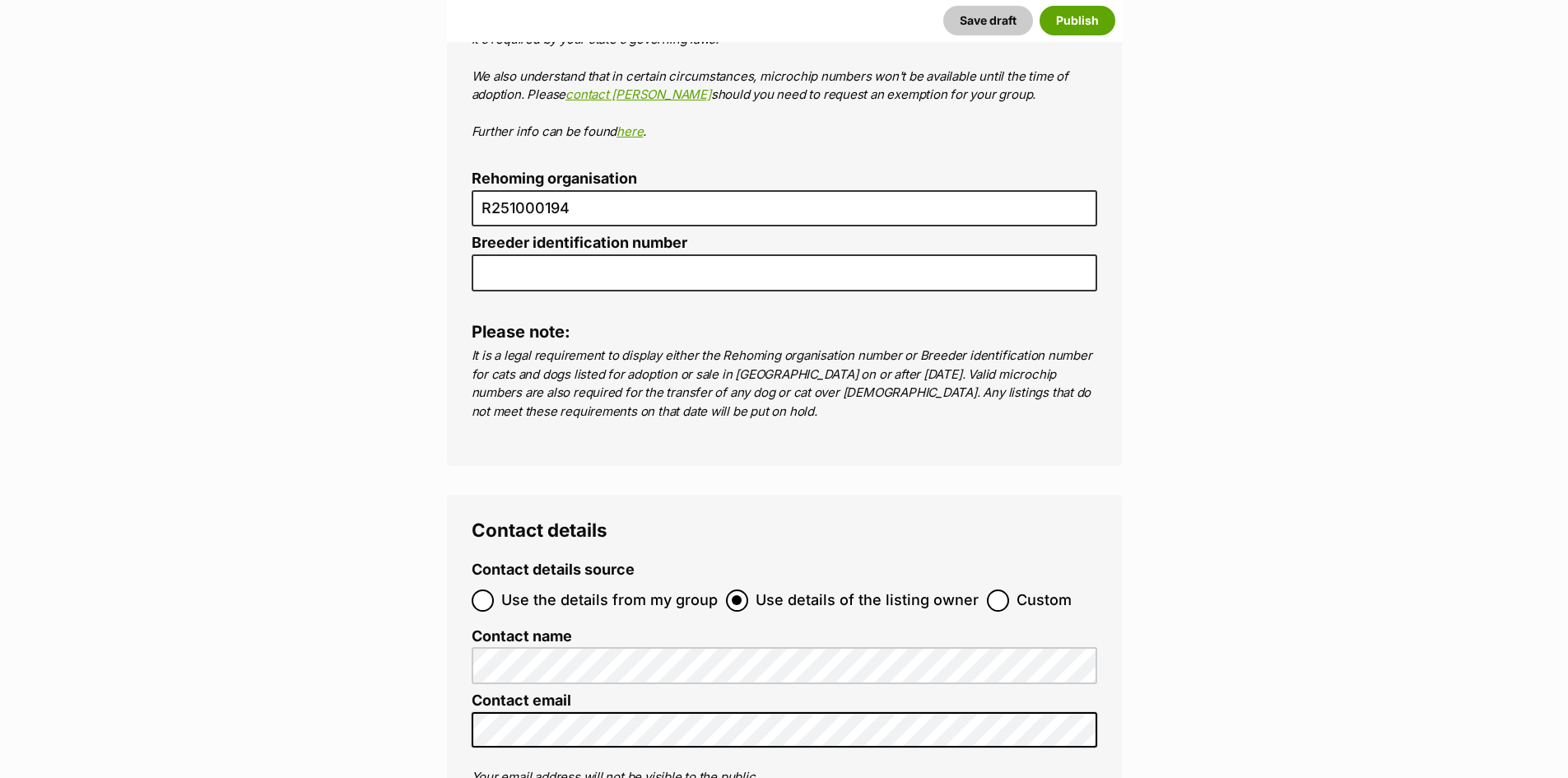
click at [627, 590] on span "Use the details from my group" at bounding box center [609, 600] width 216 height 22
click at [494, 590] on input "Use the details from my group" at bounding box center [482, 600] width 22 height 22
radio input "true"
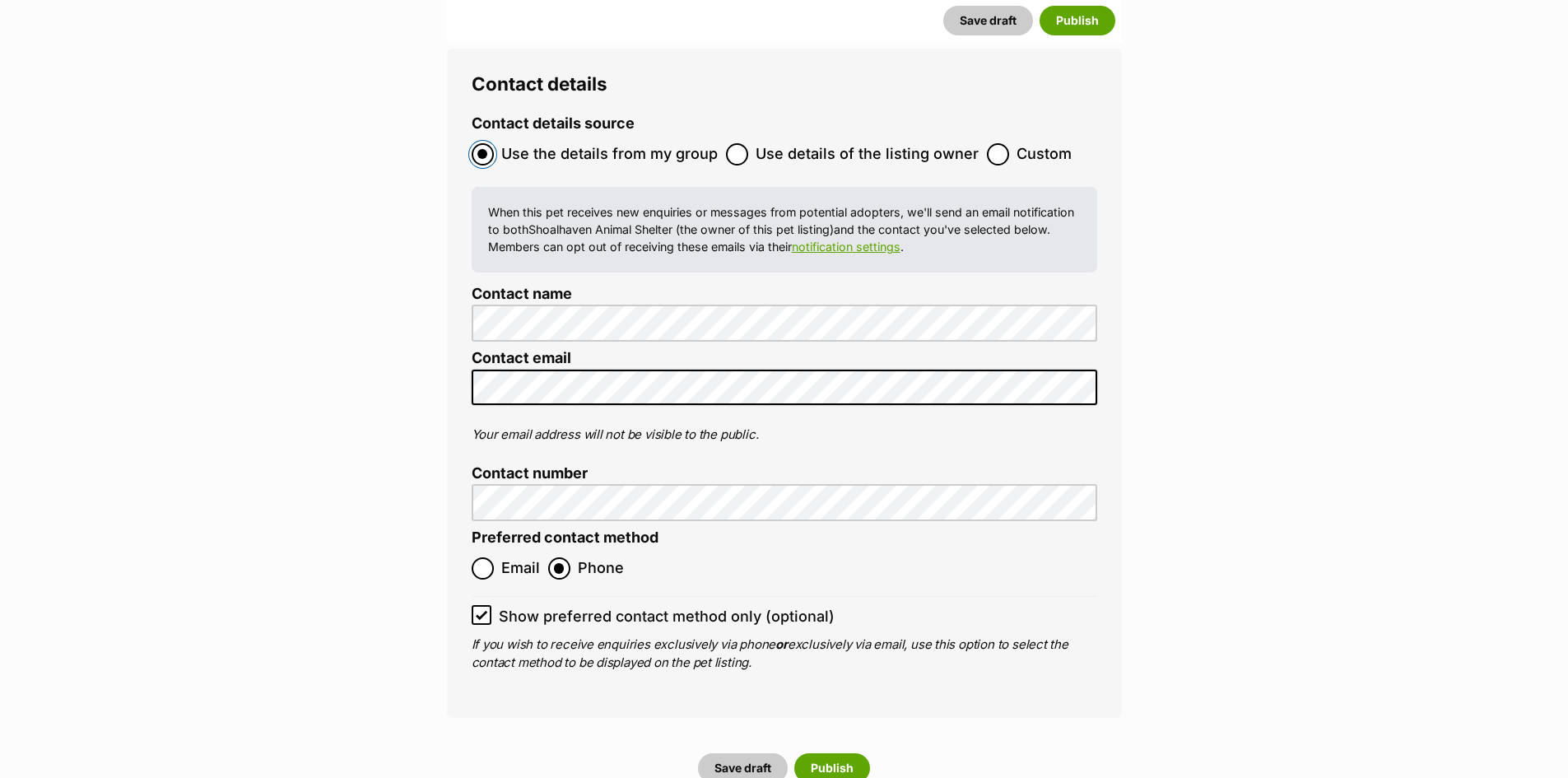
scroll to position [6397, 0]
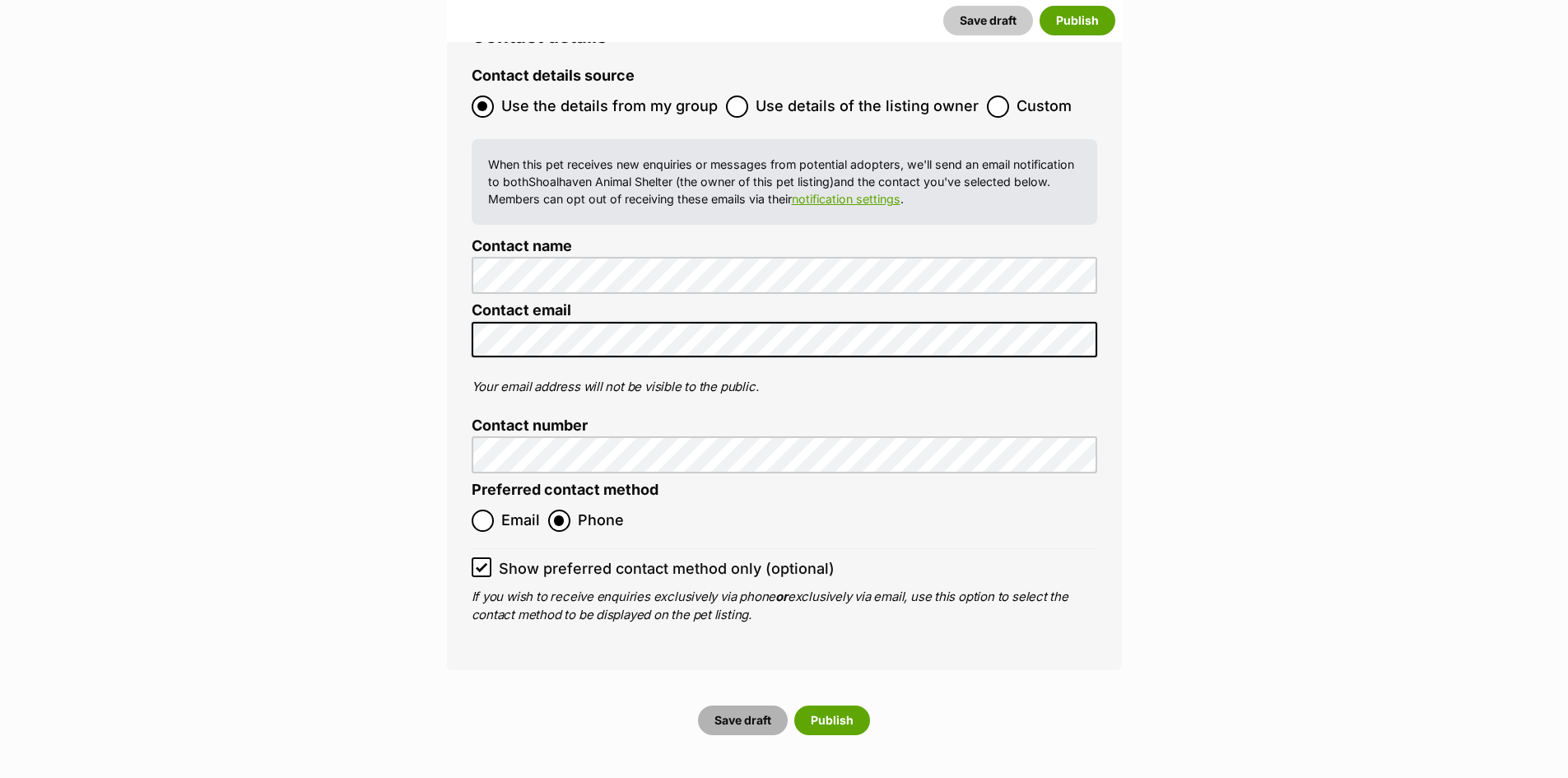
click at [751, 706] on button "Save draft" at bounding box center [742, 720] width 89 height 30
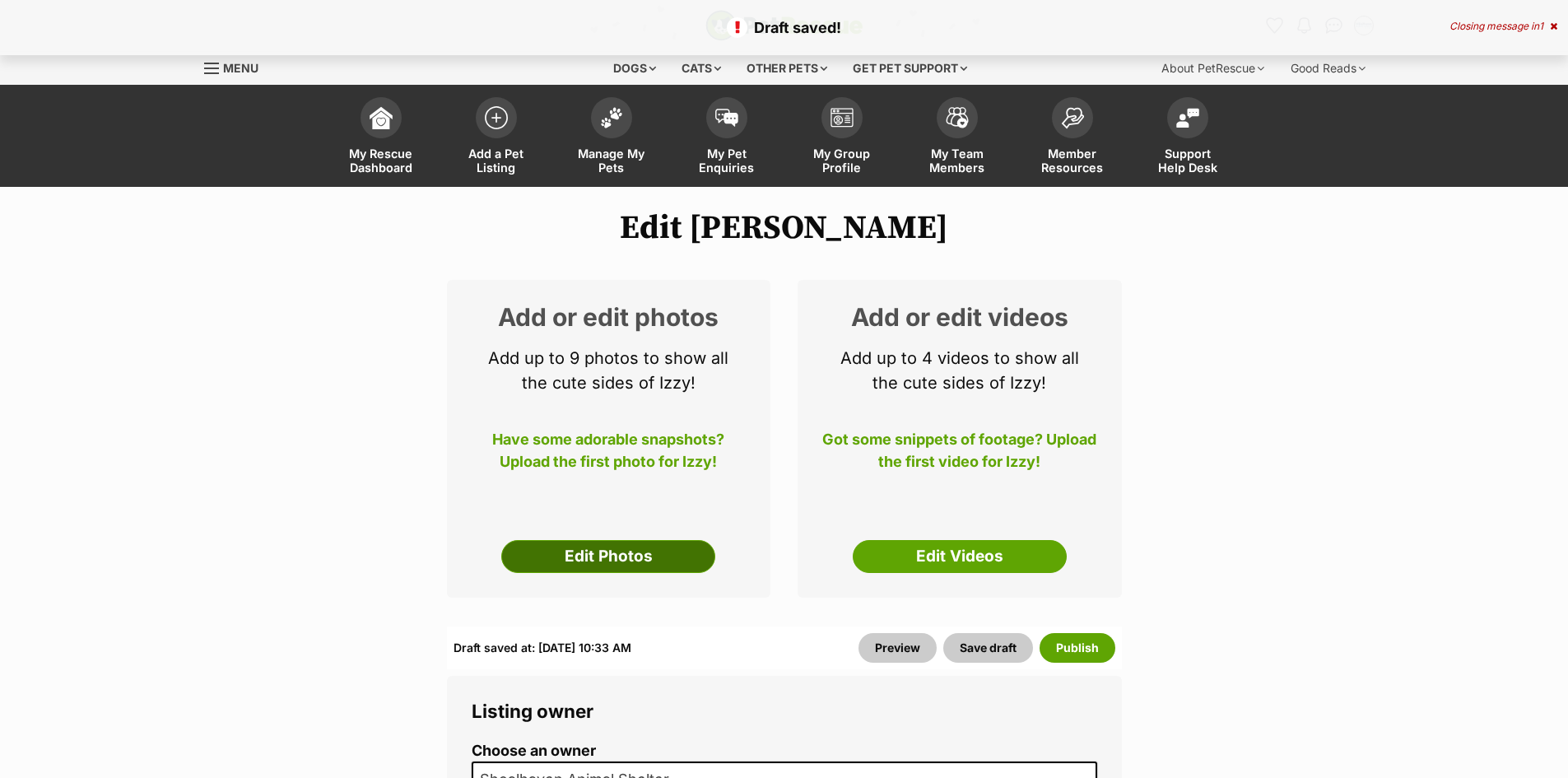
click at [648, 551] on link "Edit Photos" at bounding box center [608, 556] width 214 height 33
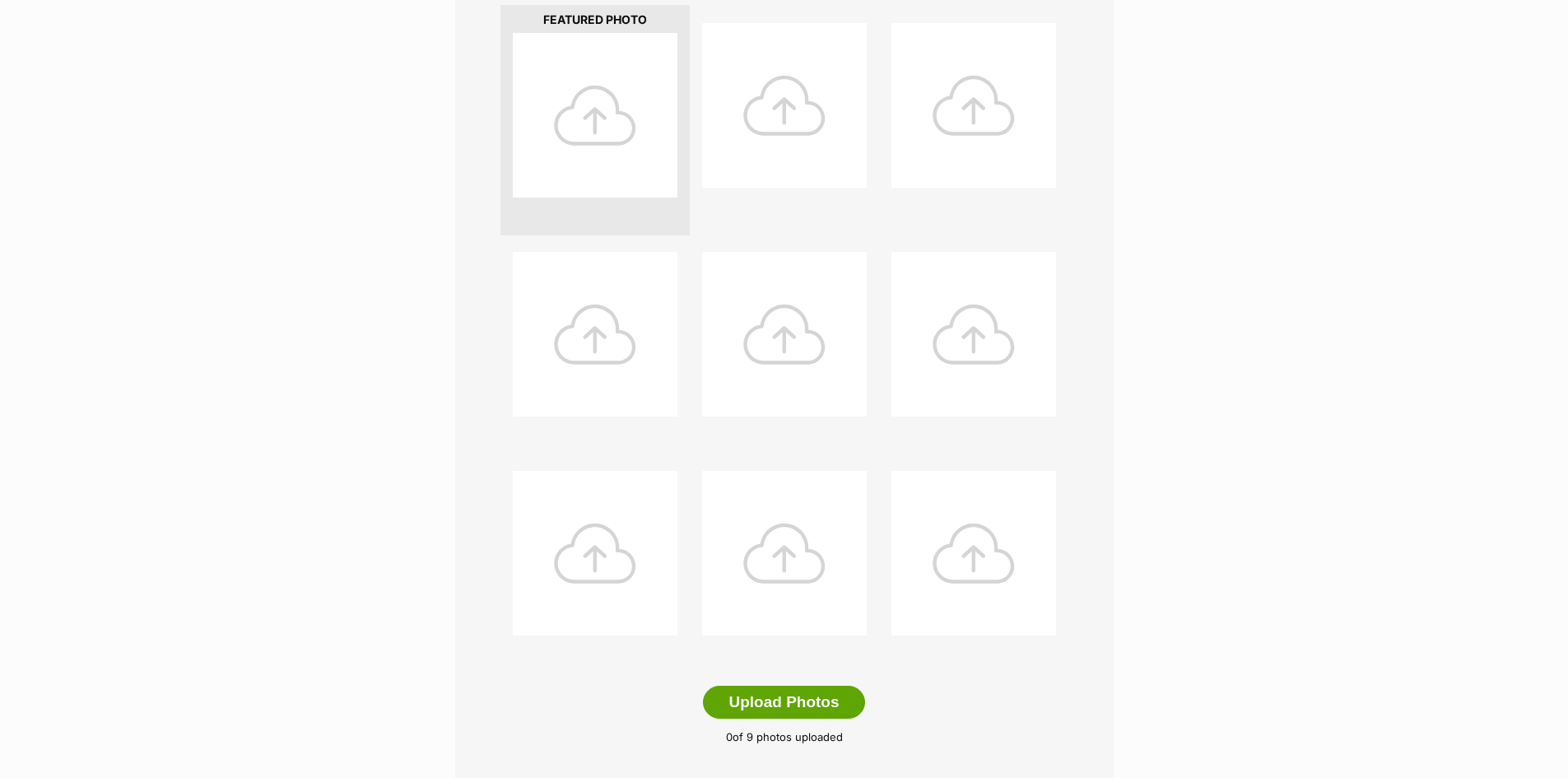
scroll to position [906, 0]
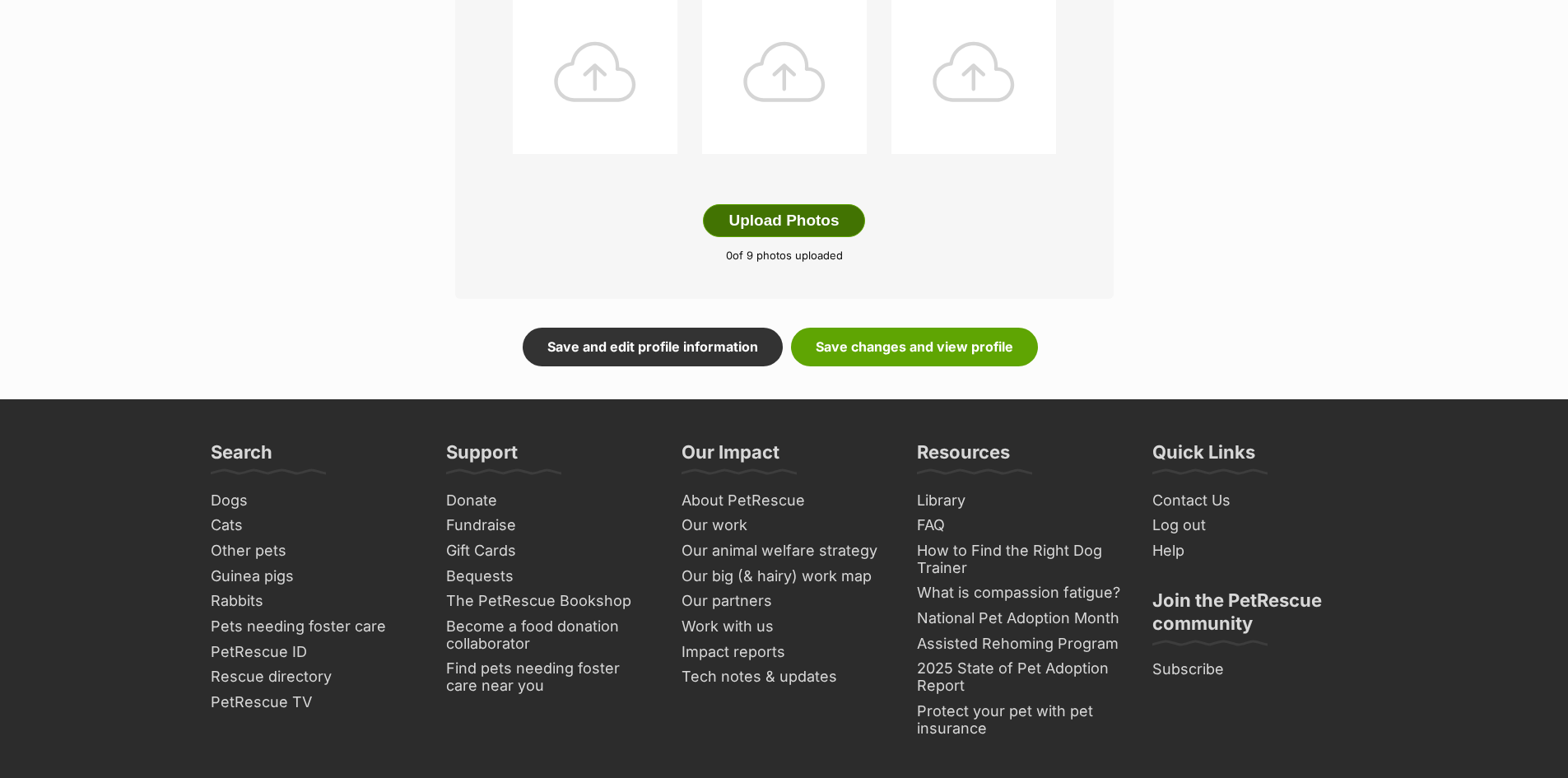
click at [784, 221] on button "Upload Photos" at bounding box center [784, 221] width 161 height 33
click at [801, 216] on button "Upload Photos" at bounding box center [784, 221] width 161 height 33
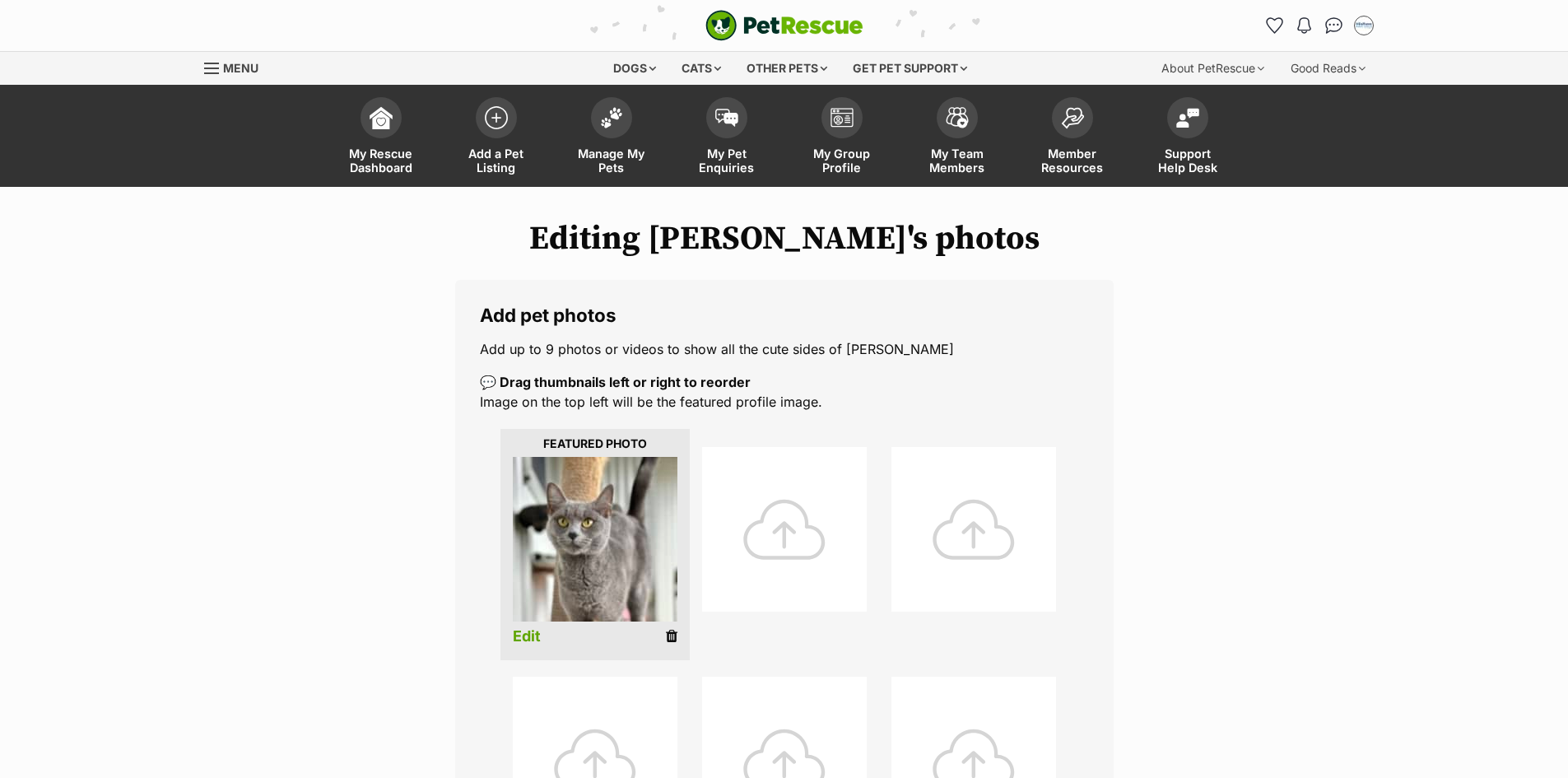
scroll to position [494, 0]
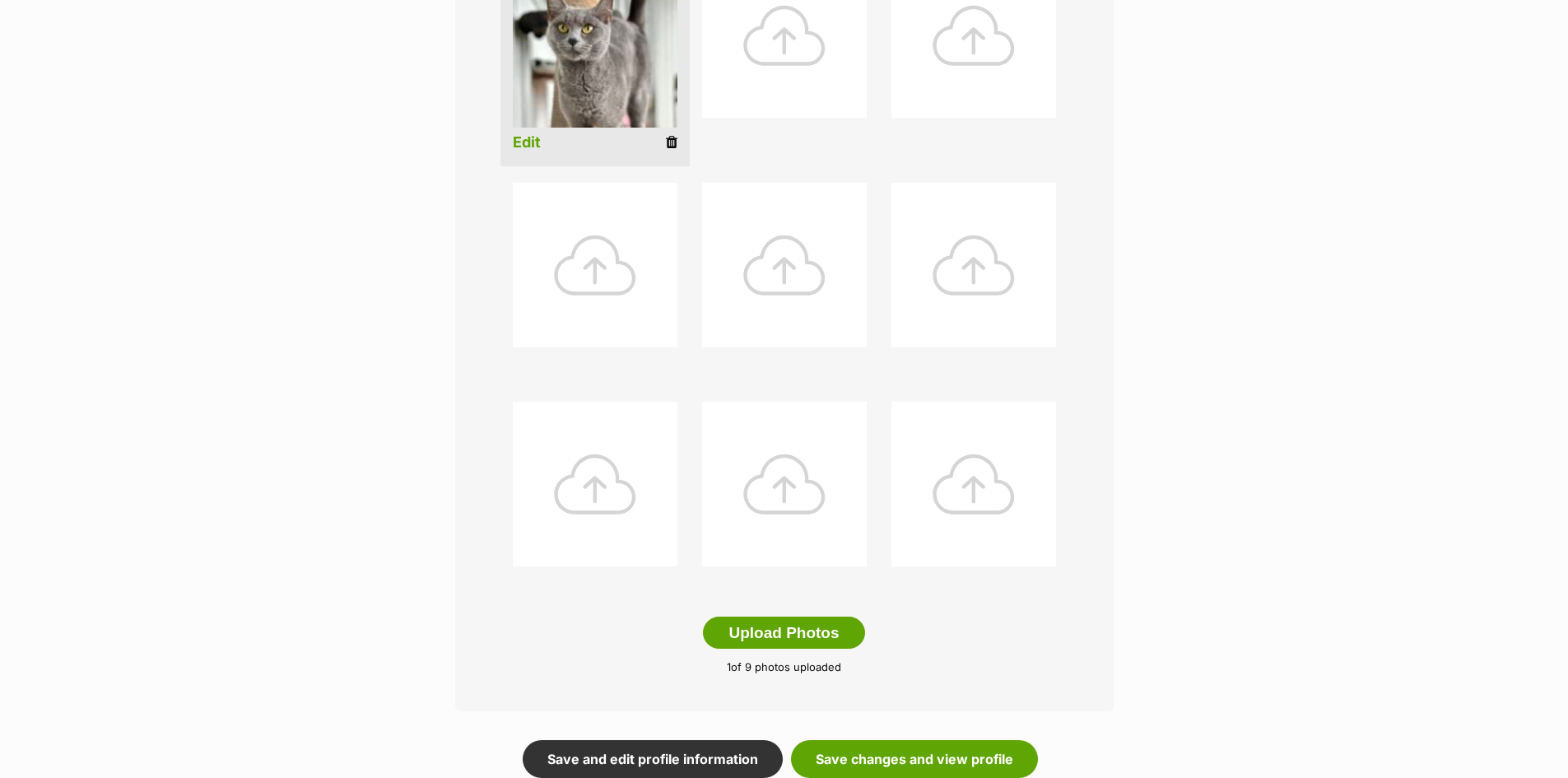
drag, startPoint x: 671, startPoint y: 141, endPoint x: 880, endPoint y: 89, distance: 215.4
click at [671, 141] on icon at bounding box center [671, 142] width 12 height 14
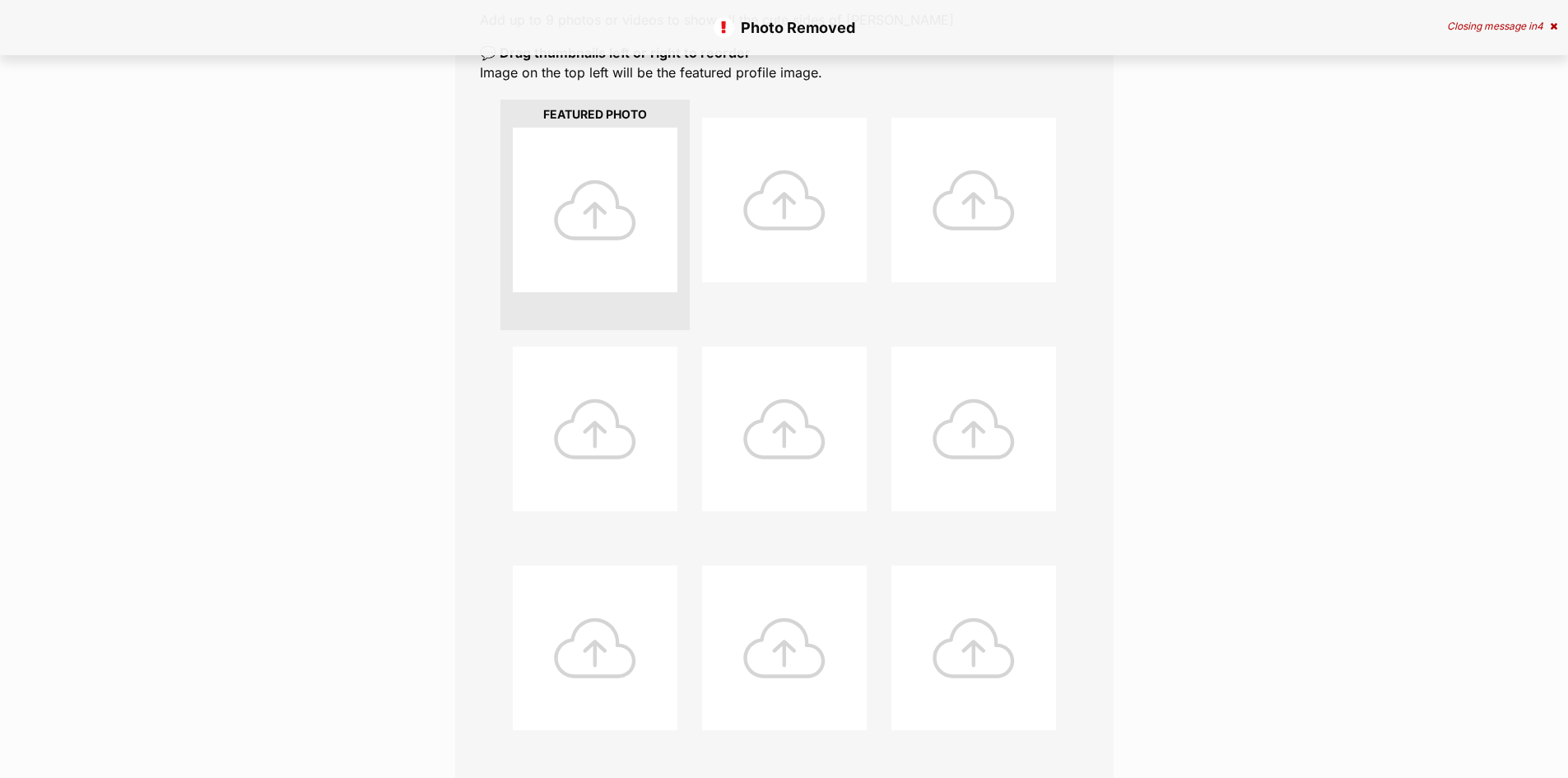
scroll to position [576, 0]
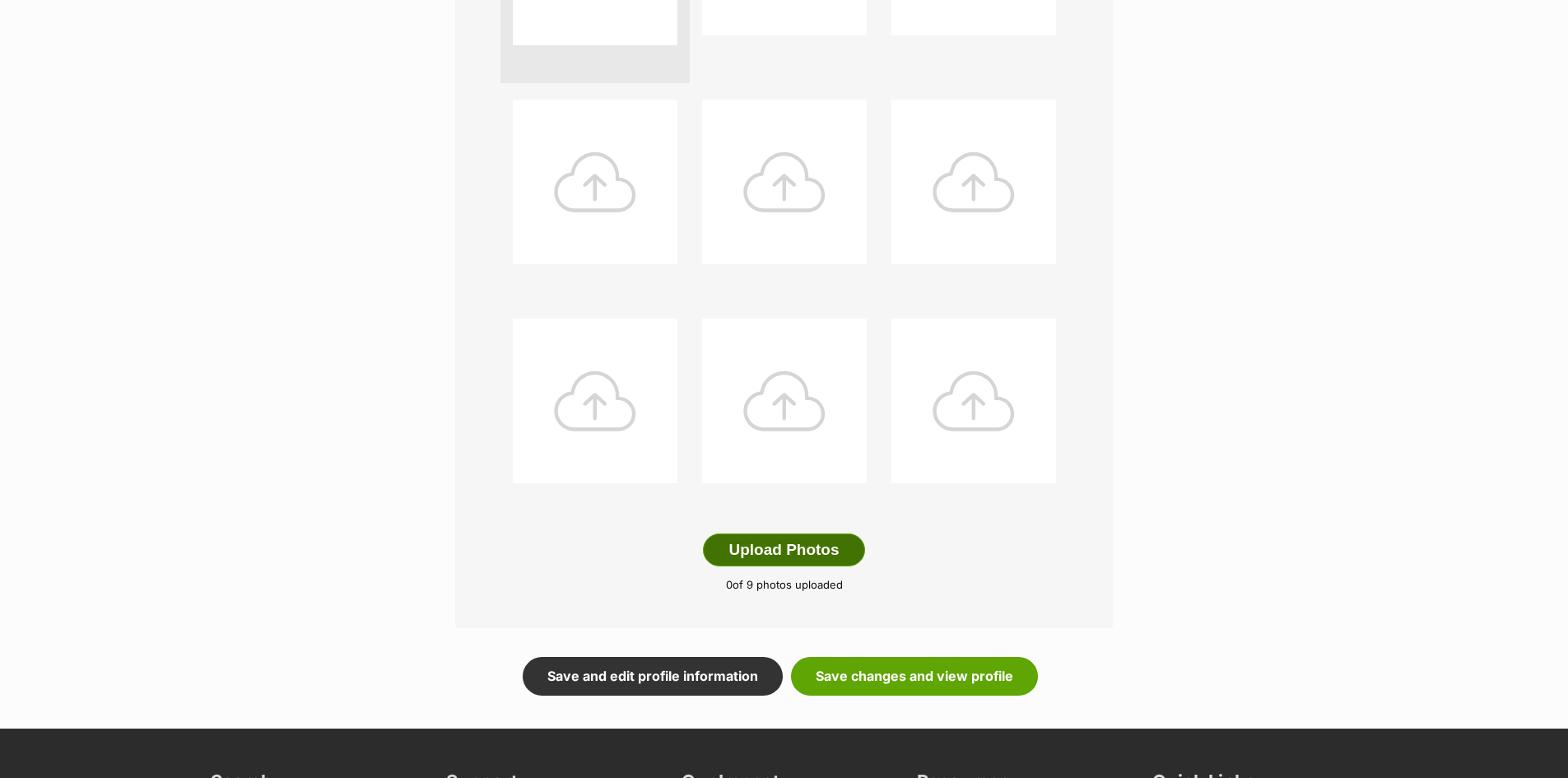
click at [767, 547] on button "Upload Photos" at bounding box center [784, 549] width 161 height 33
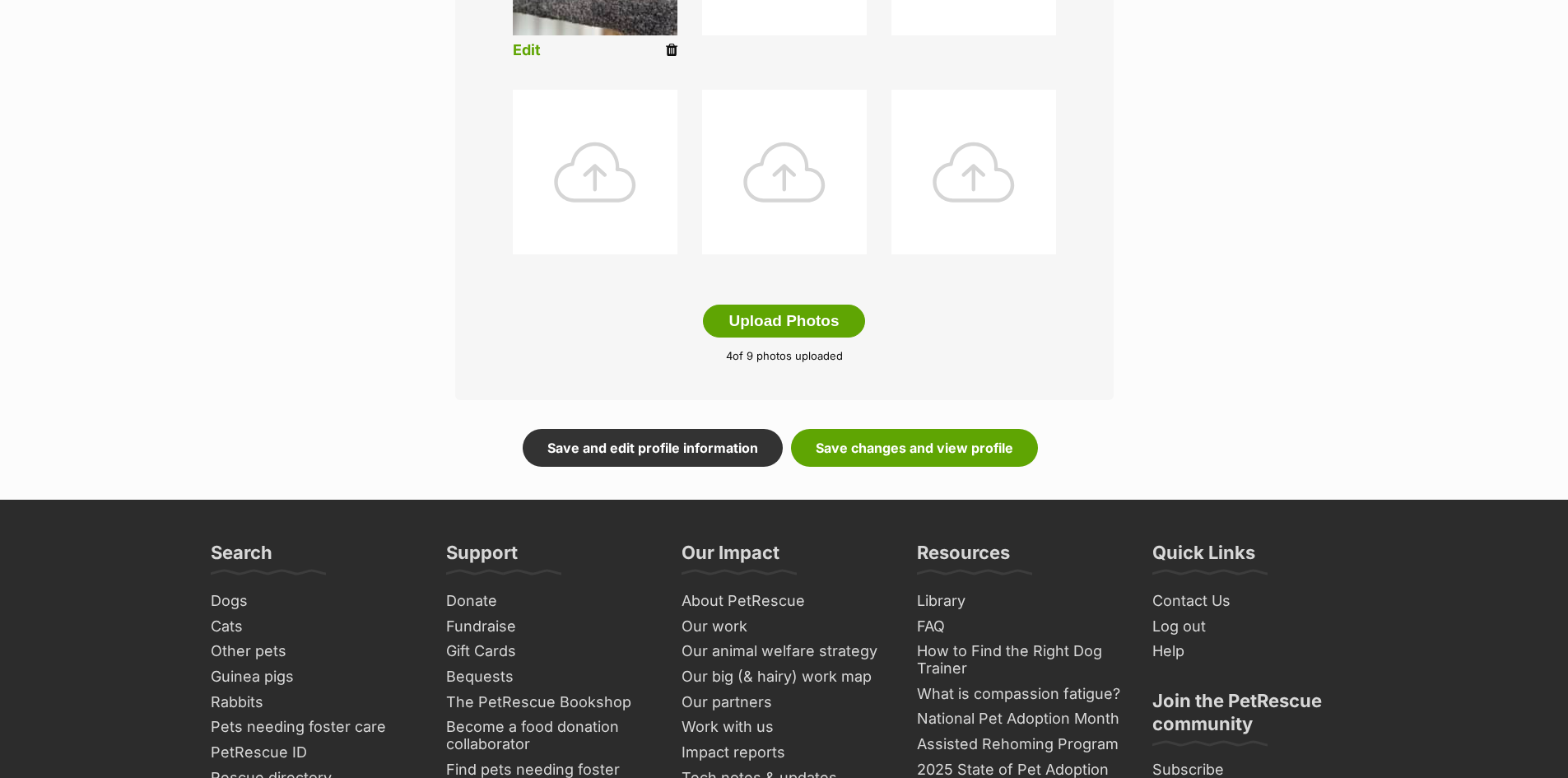
scroll to position [907, 0]
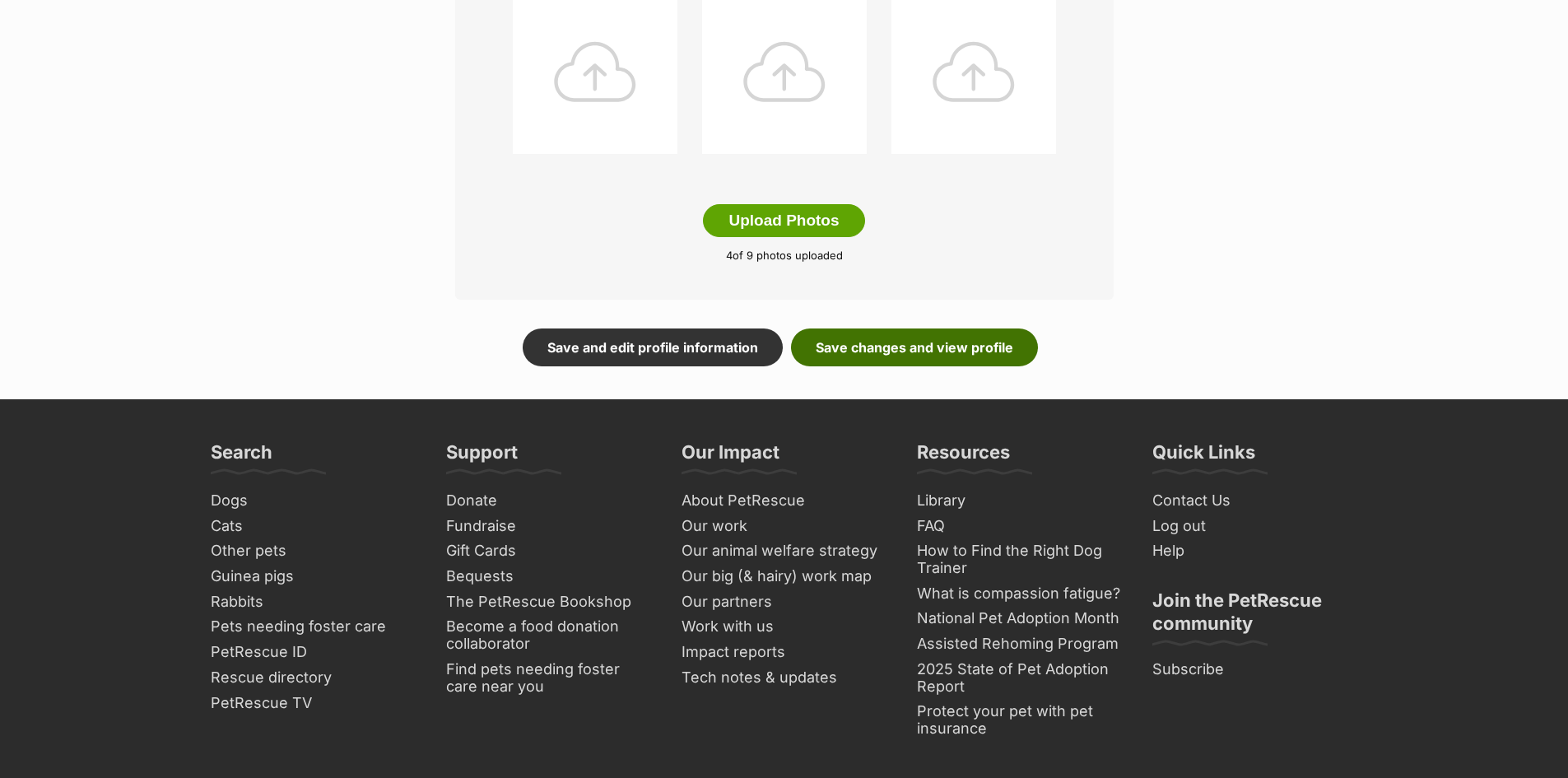
click at [928, 351] on link "Save changes and view profile" at bounding box center [914, 347] width 247 height 37
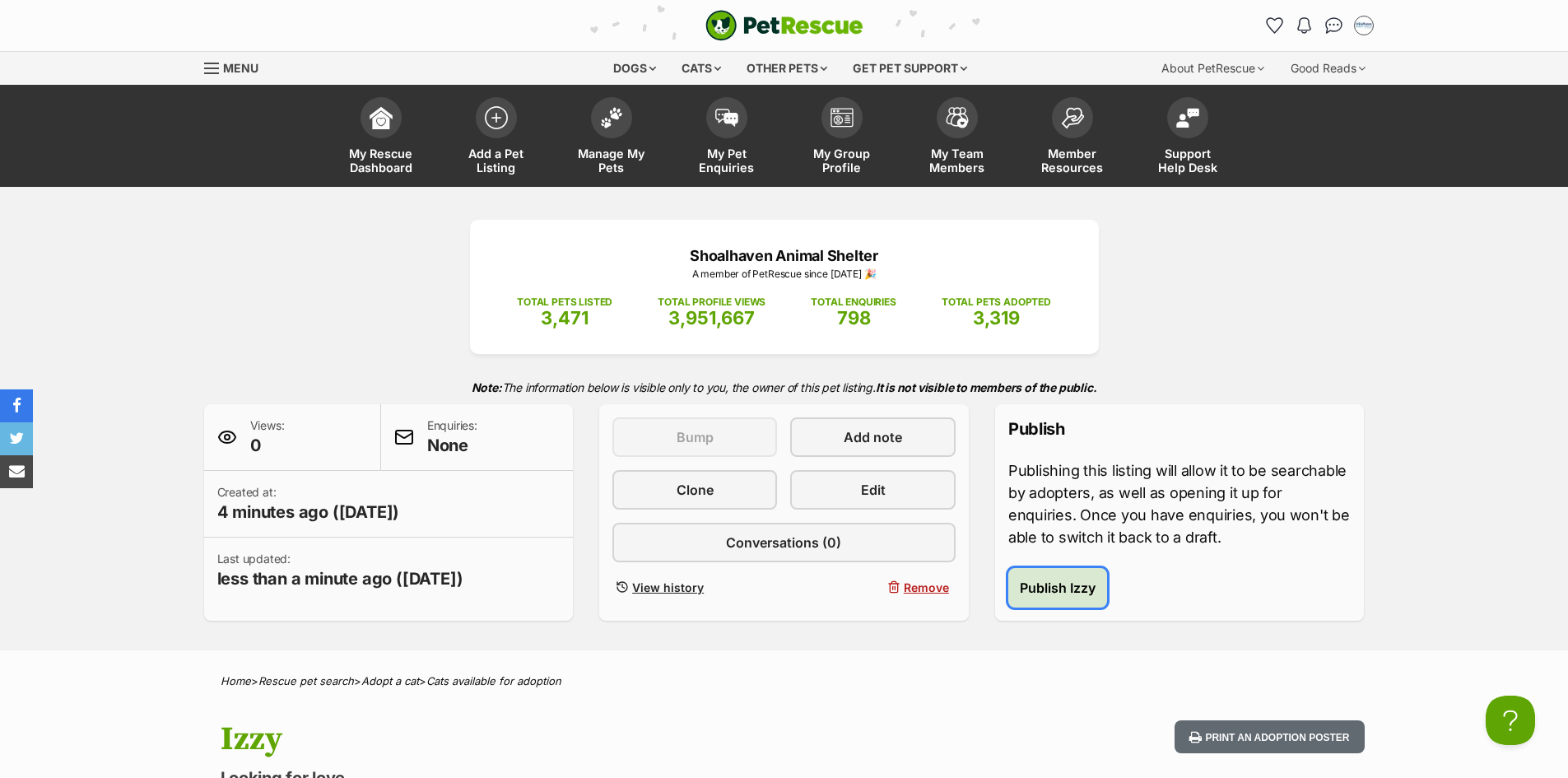
click at [1078, 585] on span "Publish Izzy" at bounding box center [1057, 588] width 76 height 20
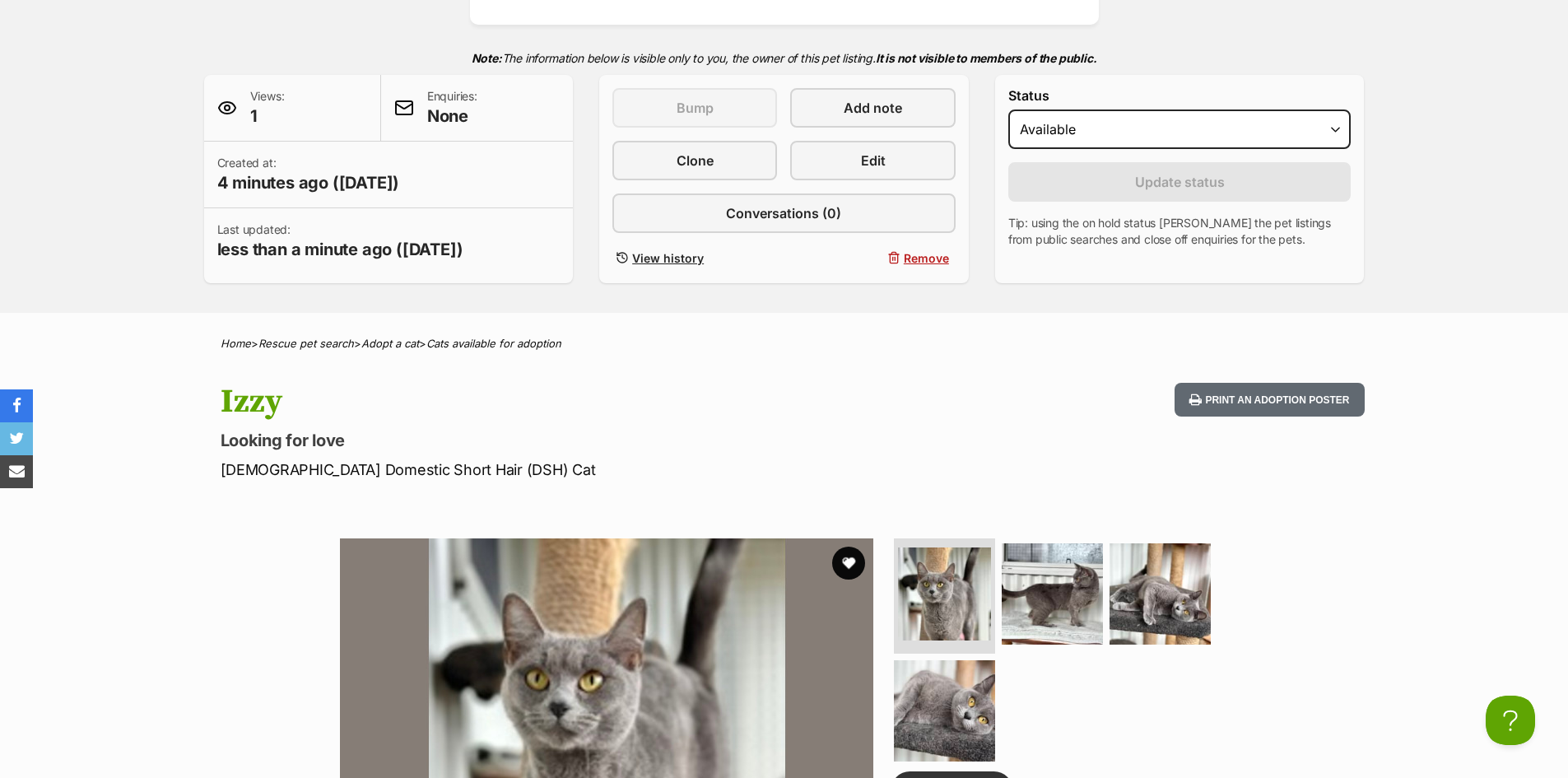
scroll to position [659, 0]
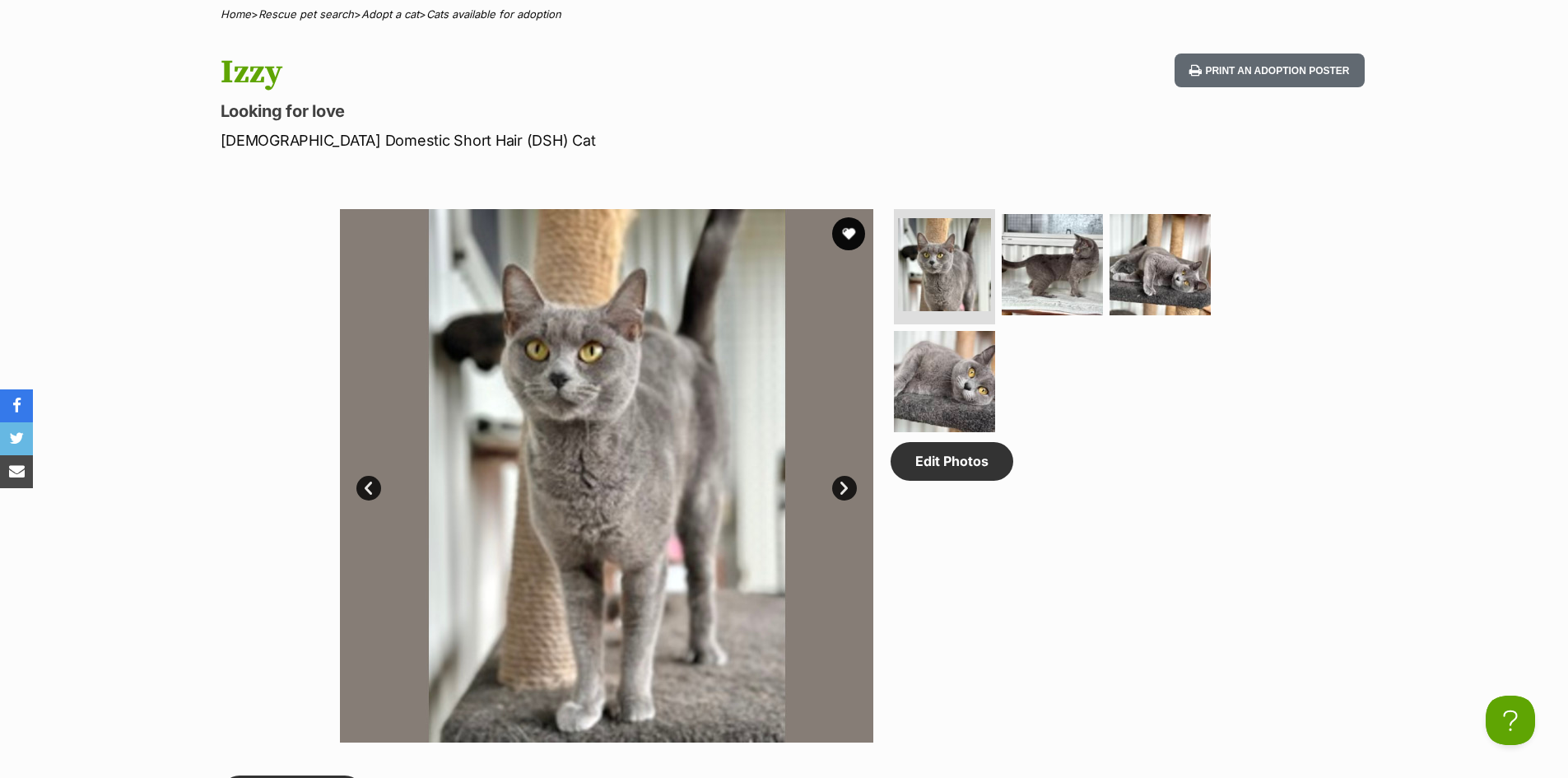
click at [838, 486] on link "Next" at bounding box center [845, 488] width 25 height 25
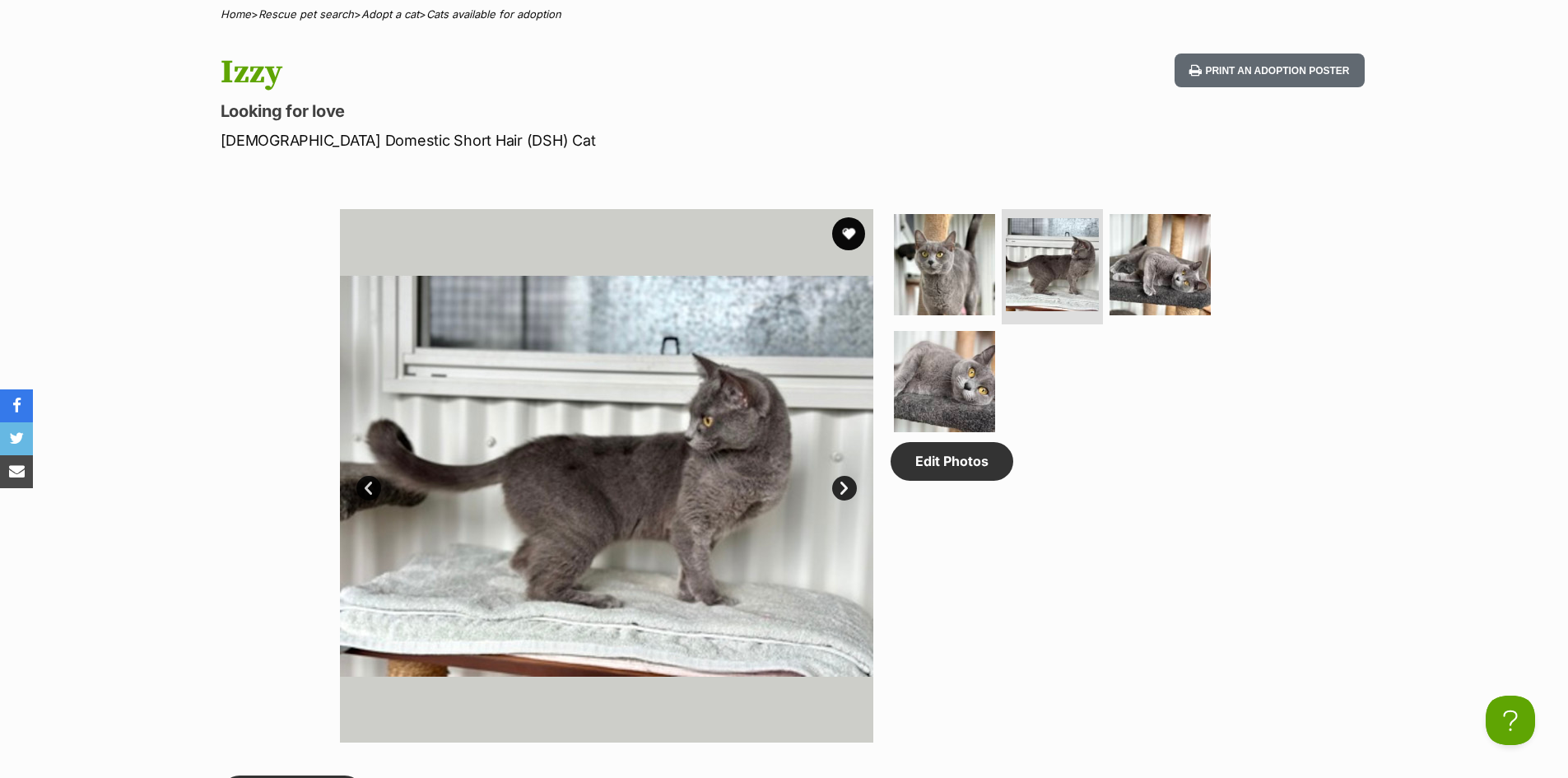
click at [838, 486] on link "Next" at bounding box center [845, 488] width 25 height 25
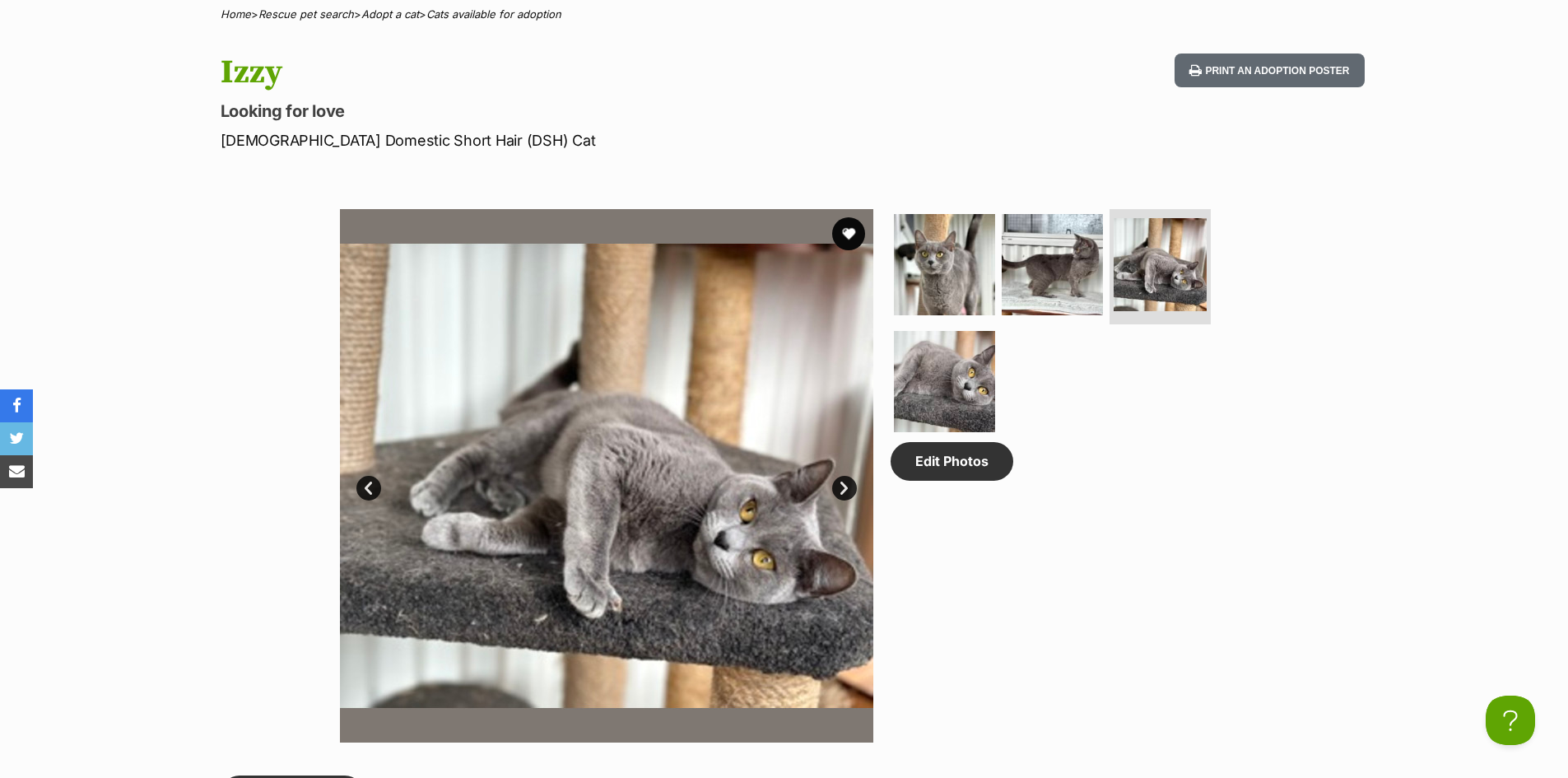
click at [838, 486] on link "Next" at bounding box center [845, 488] width 25 height 25
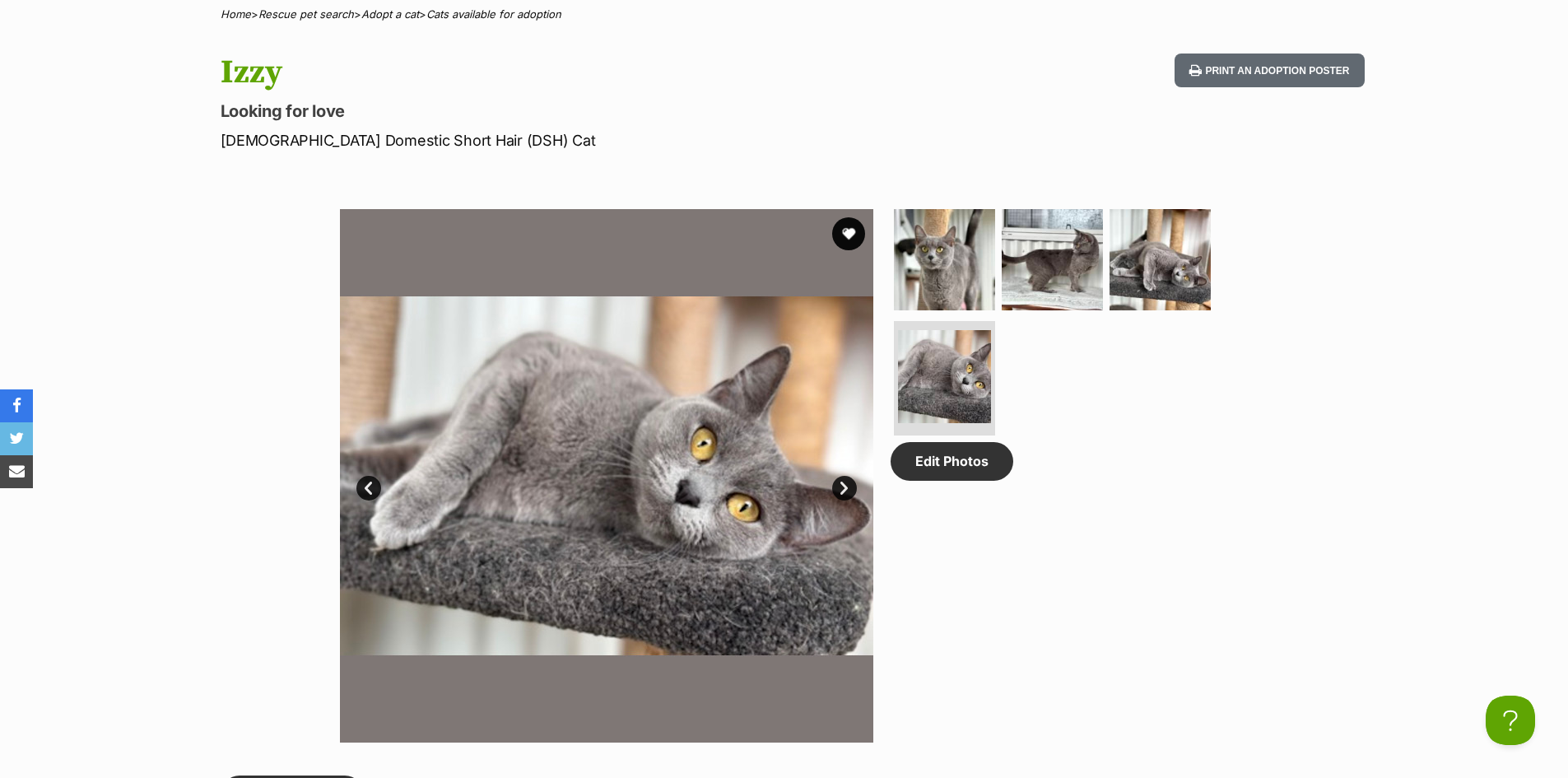
click at [838, 486] on link "Next" at bounding box center [845, 488] width 25 height 25
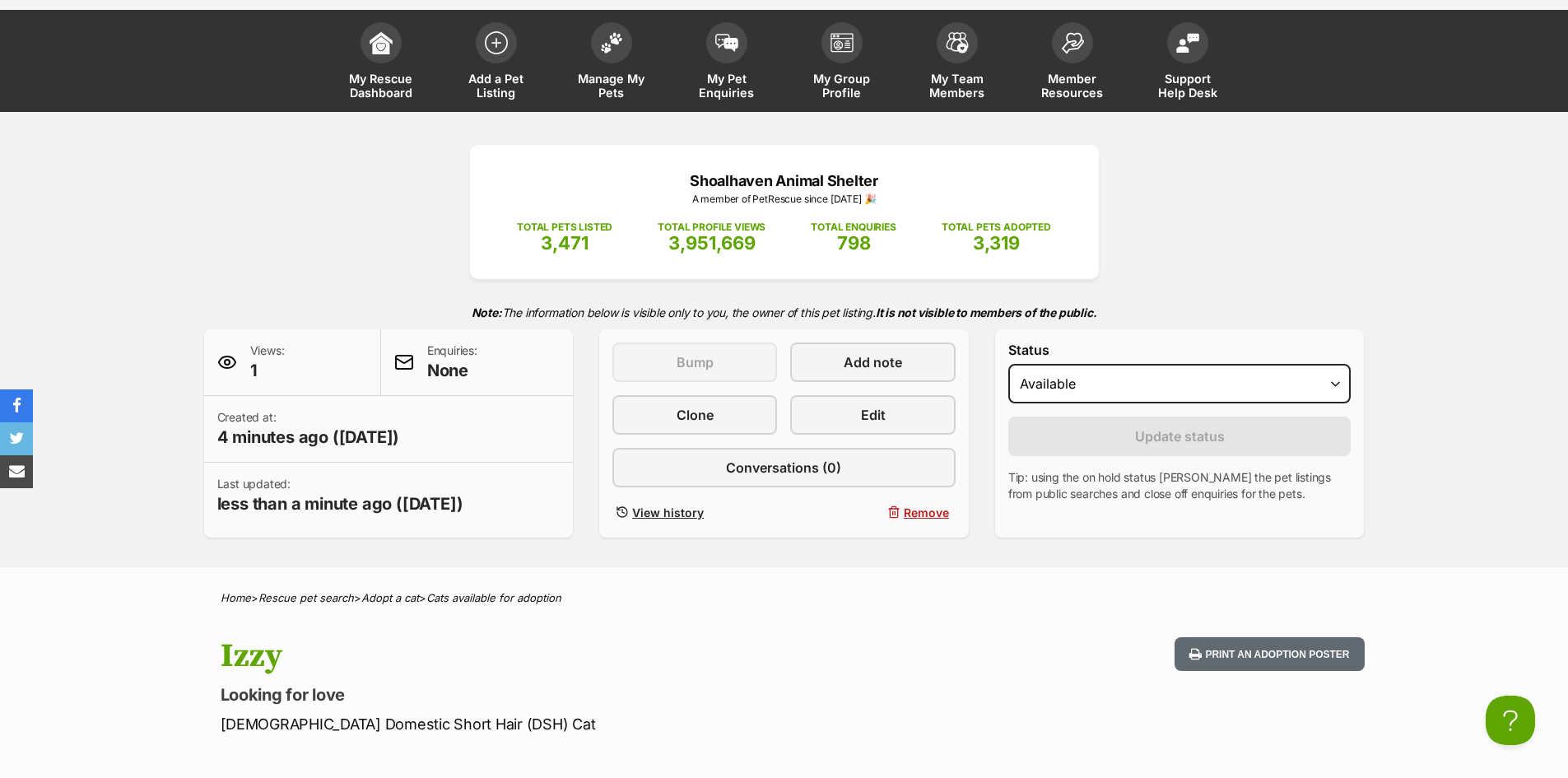
scroll to position [0, 0]
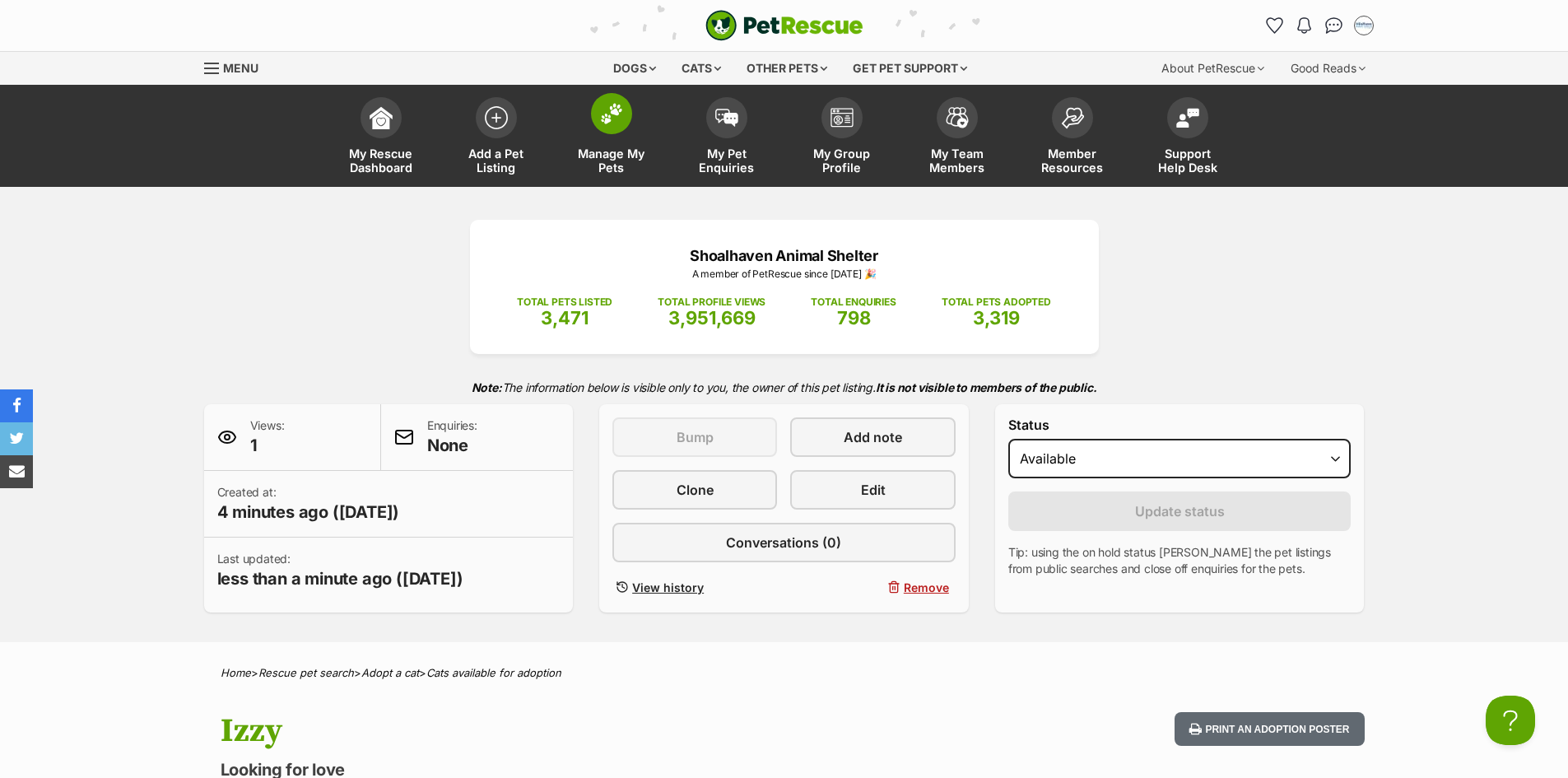
click at [604, 154] on span "Manage My Pets" at bounding box center [611, 160] width 74 height 28
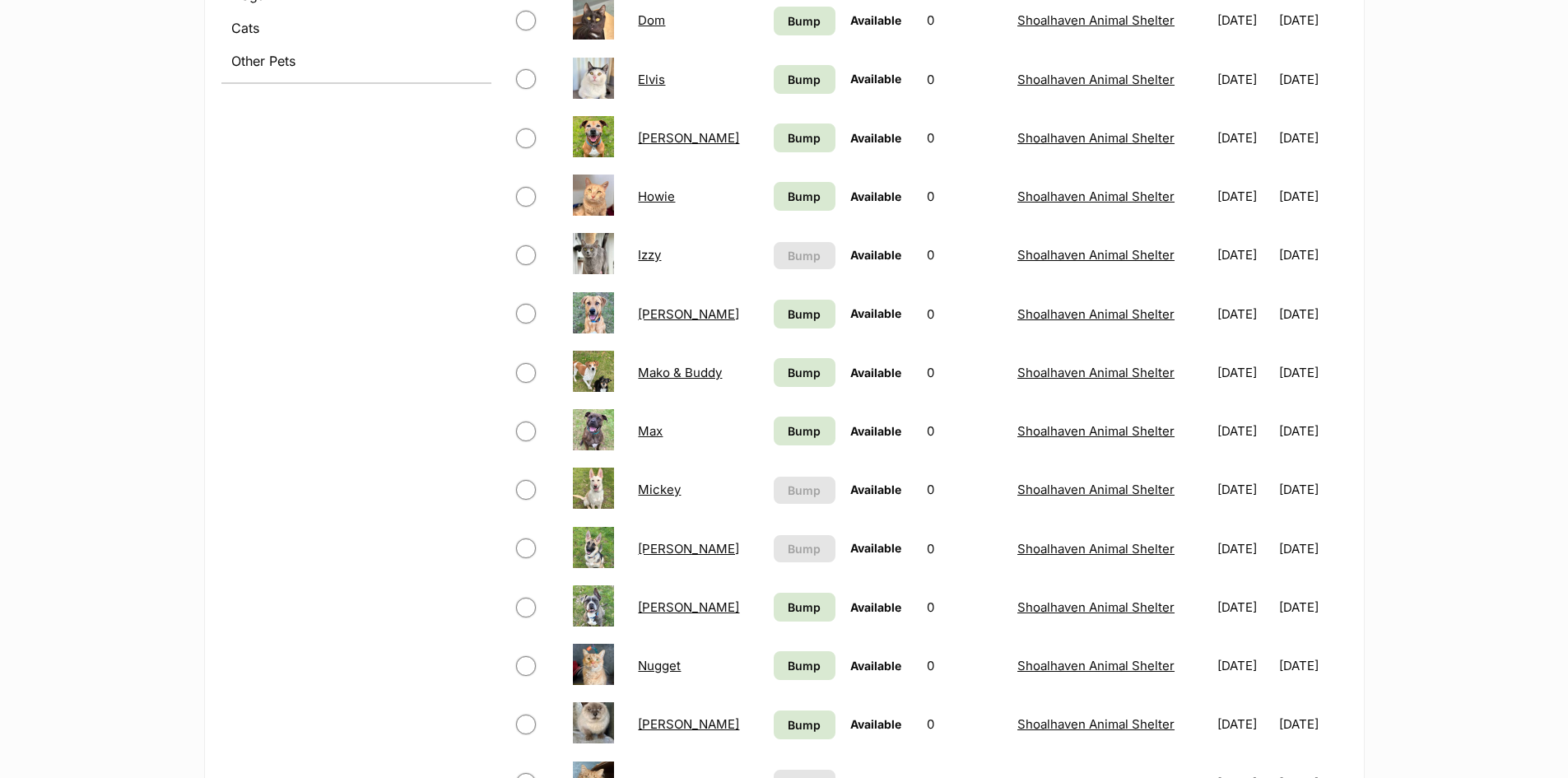
scroll to position [329, 0]
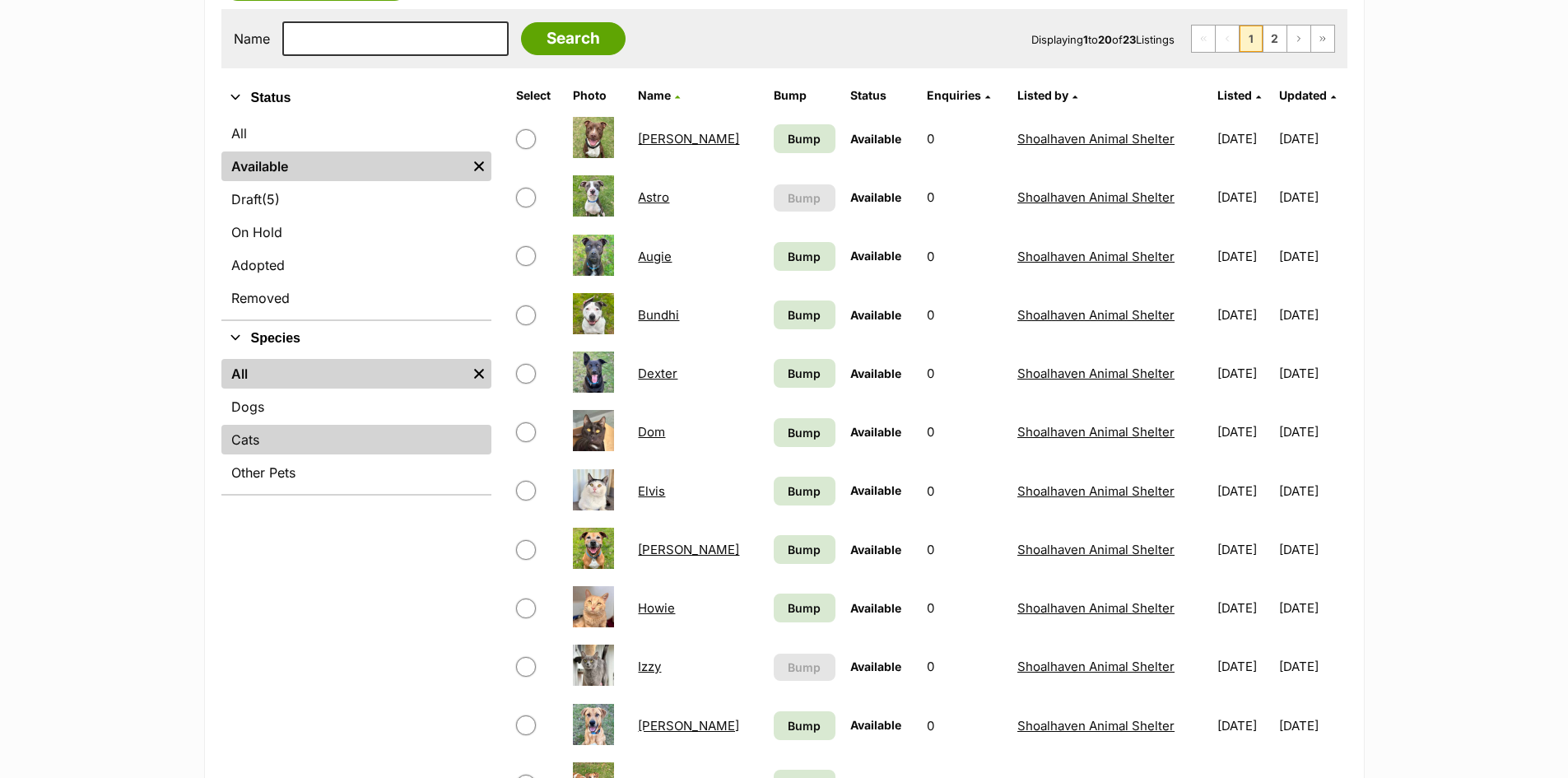
click at [260, 435] on link "Cats" at bounding box center [356, 439] width 270 height 30
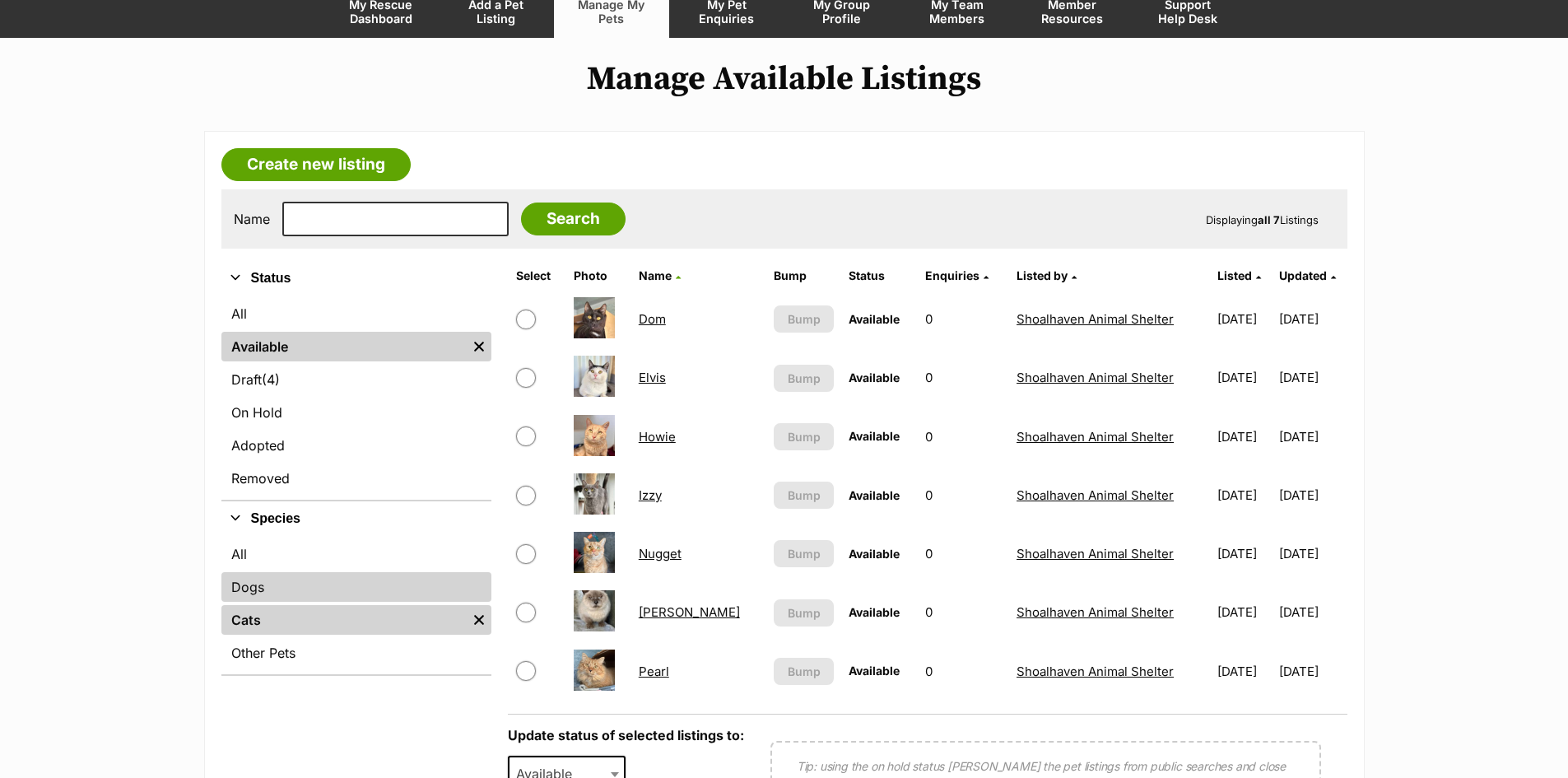
scroll to position [164, 0]
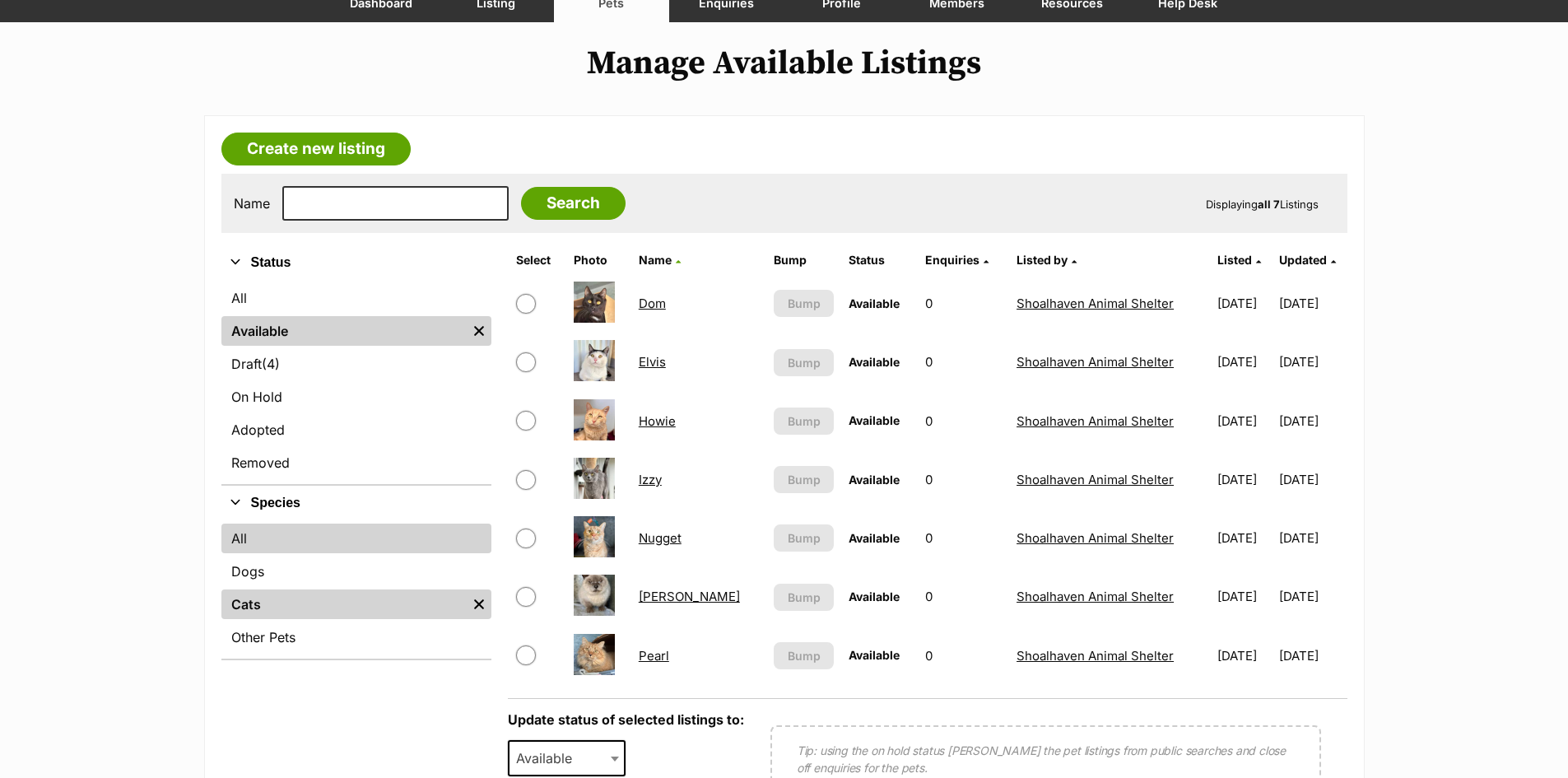
click at [253, 535] on link "All" at bounding box center [356, 538] width 270 height 30
click at [245, 539] on link "All" at bounding box center [356, 538] width 270 height 30
